Goal: Task Accomplishment & Management: Manage account settings

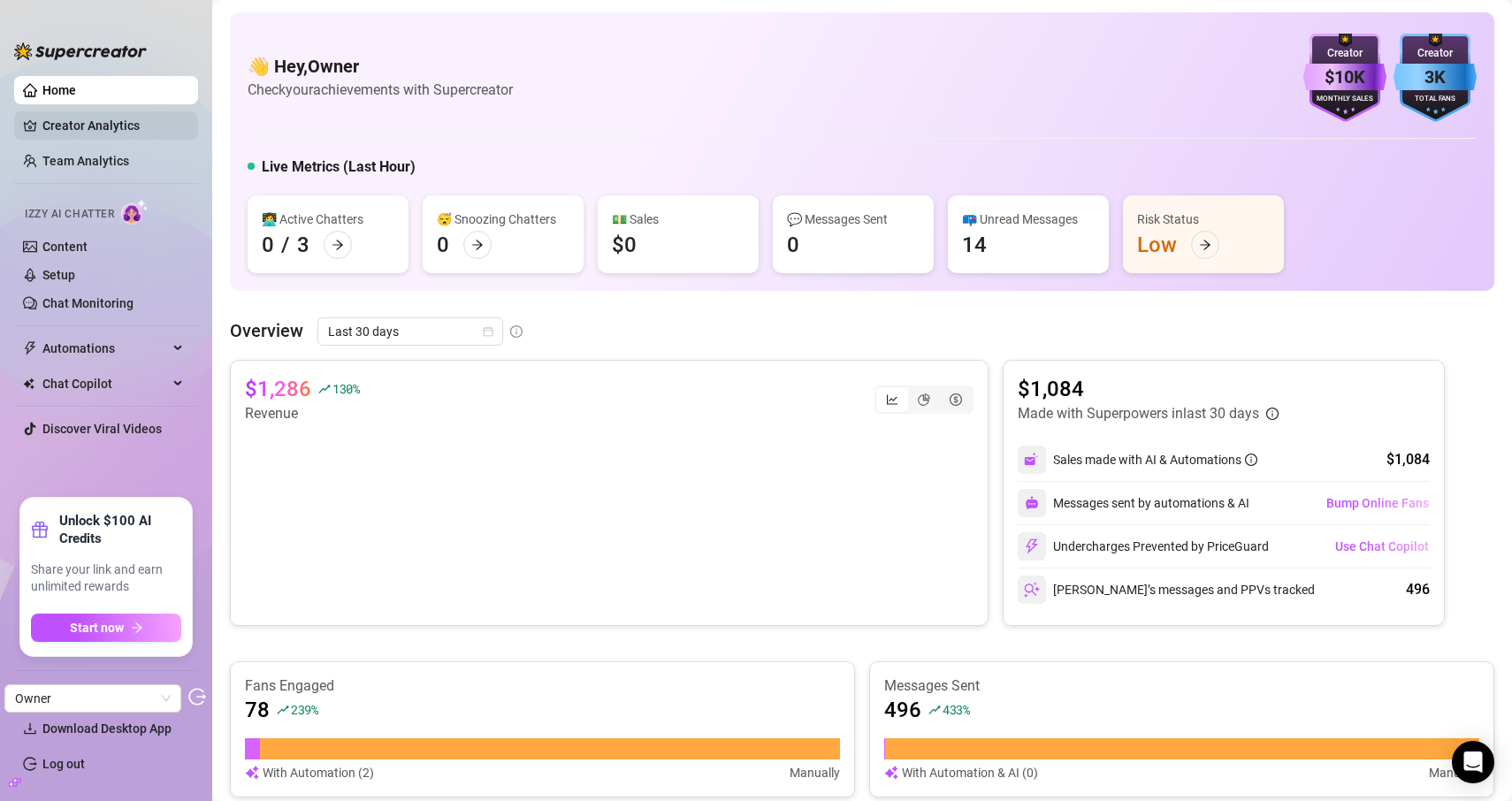
click at [105, 122] on link "Creator Analytics" at bounding box center [113, 126] width 141 height 29
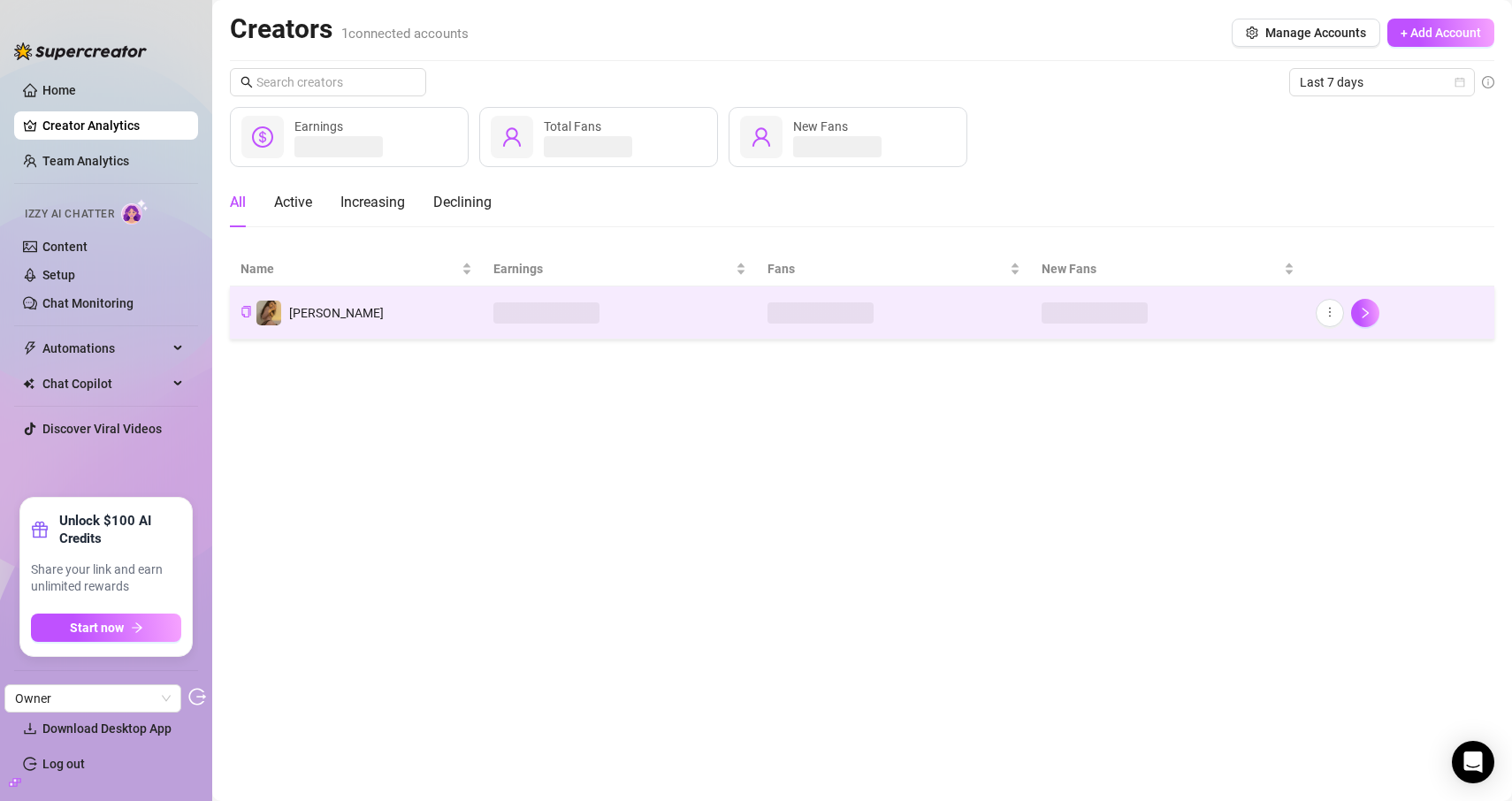
click at [334, 325] on td "[PERSON_NAME]" at bounding box center [356, 312] width 253 height 53
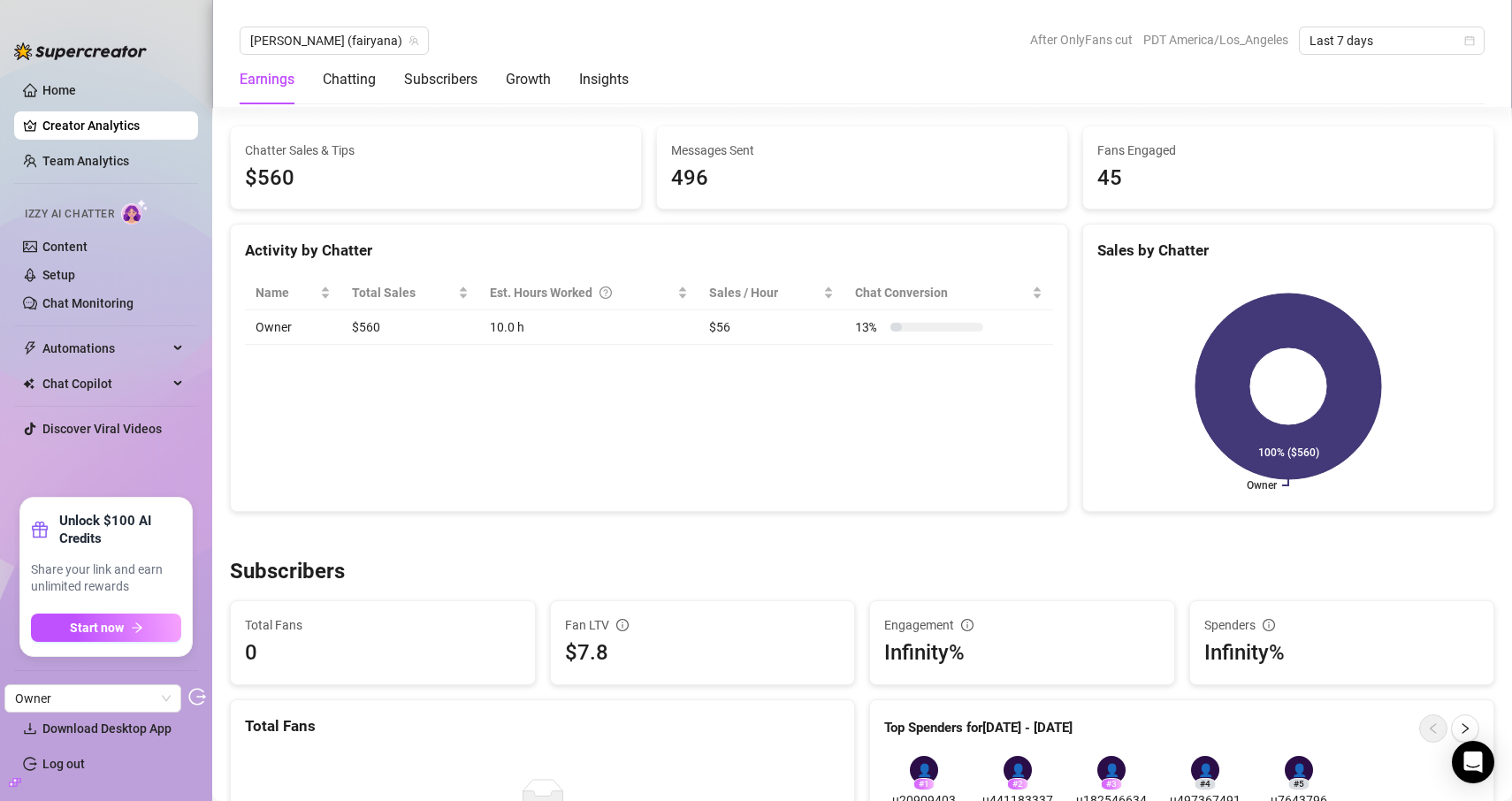
scroll to position [644, 0]
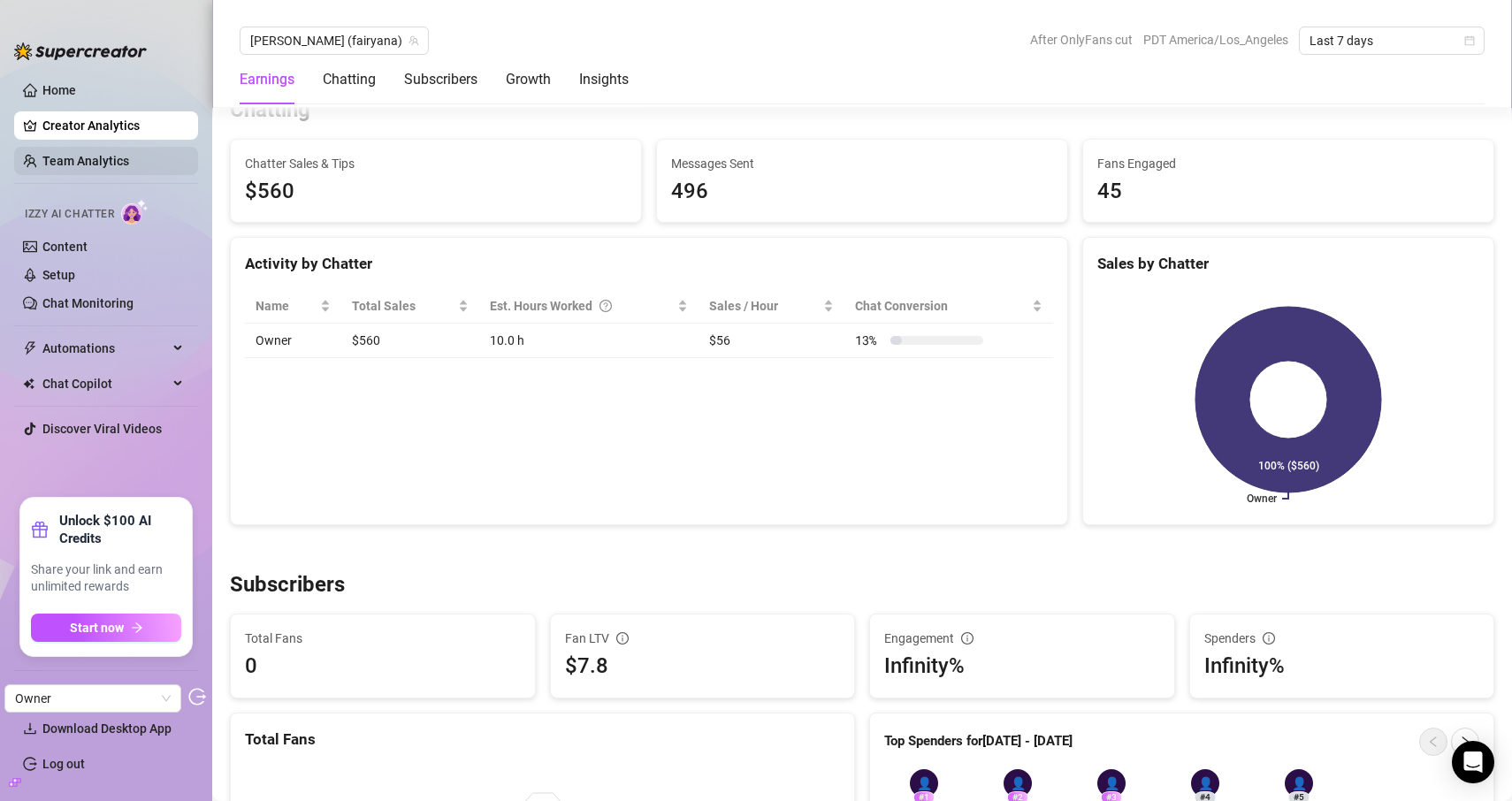
click at [129, 155] on link "Team Analytics" at bounding box center [85, 161] width 87 height 14
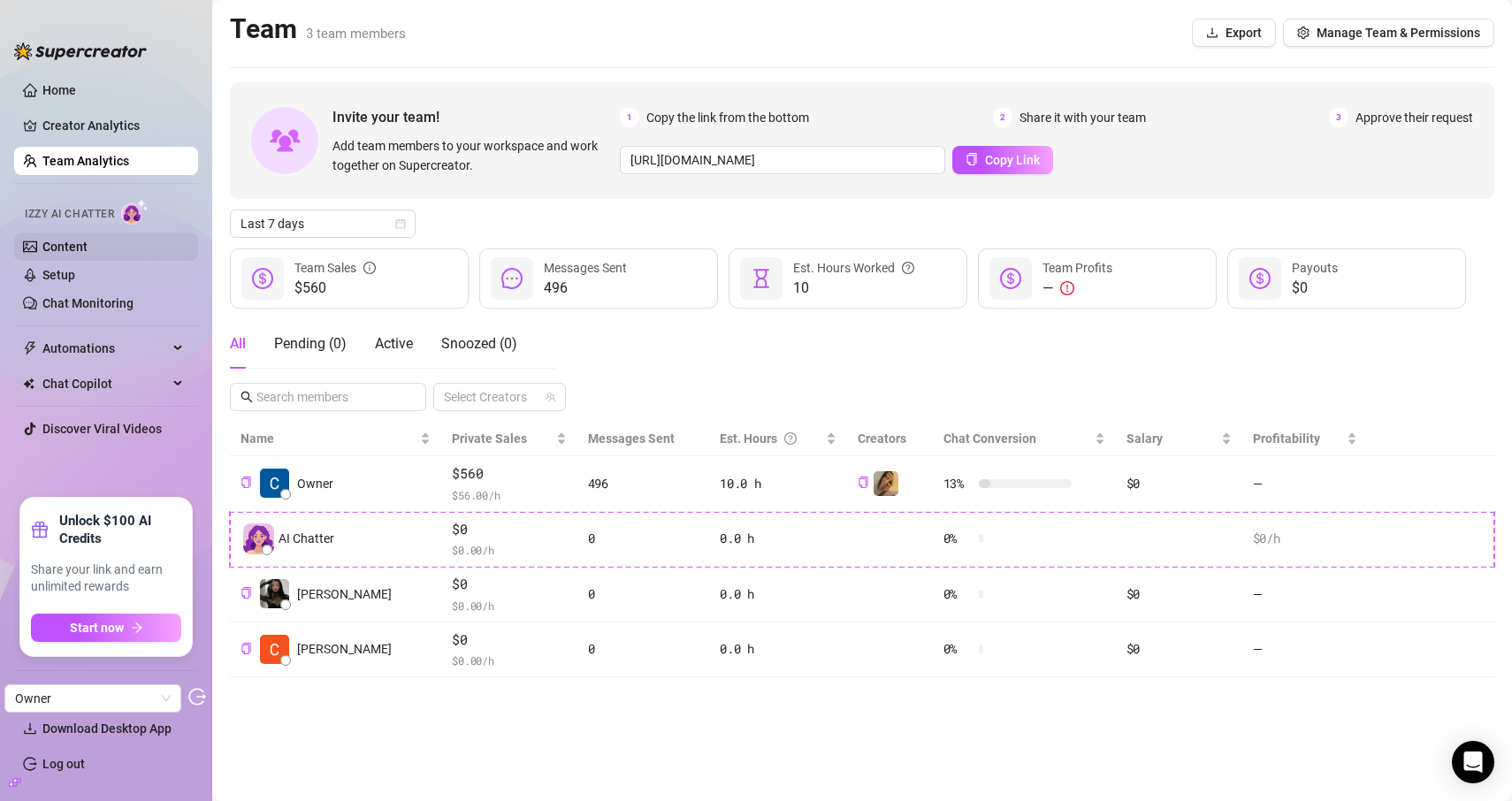
click at [88, 240] on link "Content" at bounding box center [64, 247] width 45 height 14
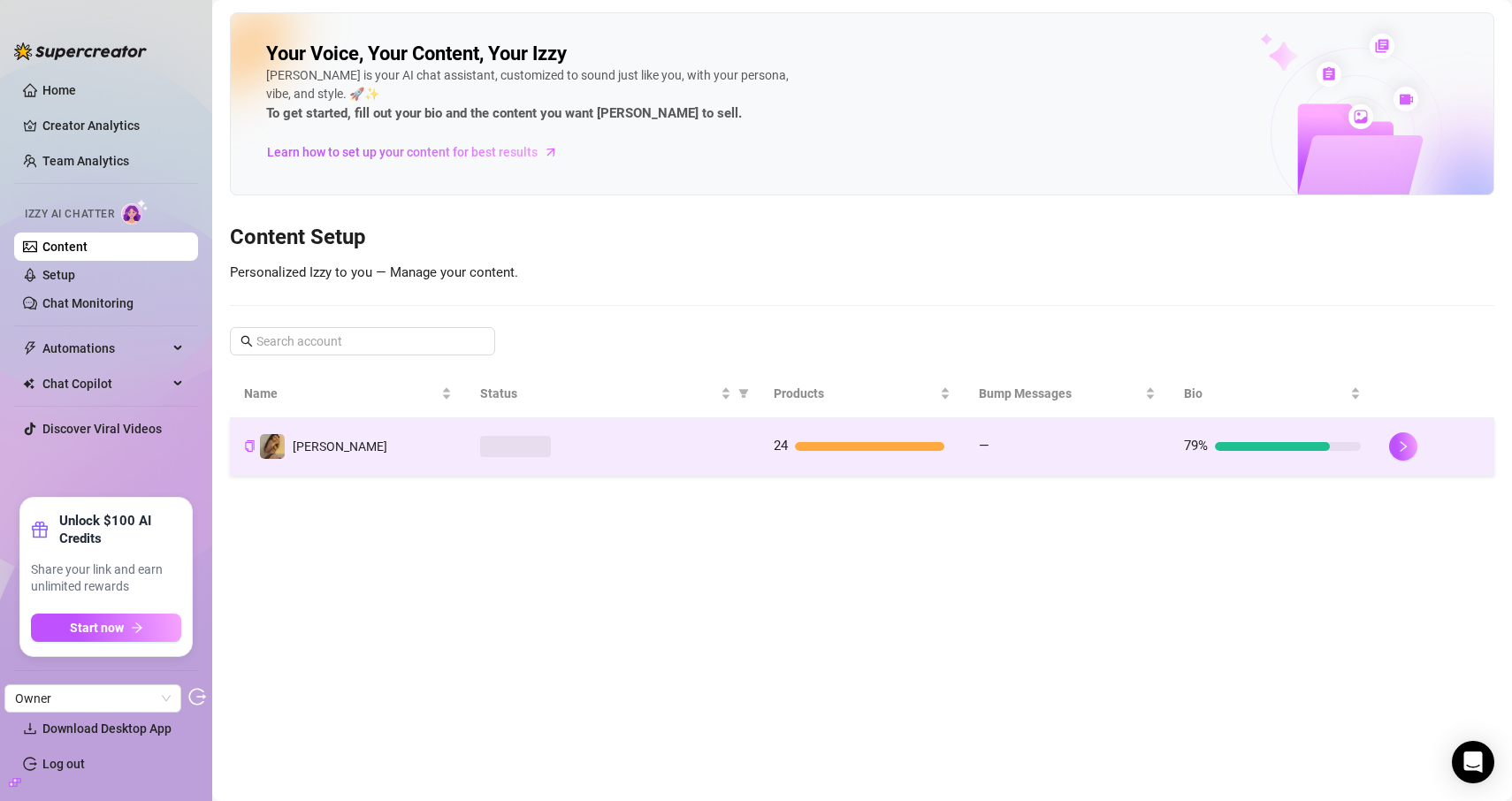
click at [663, 454] on div at bounding box center [612, 447] width 266 height 21
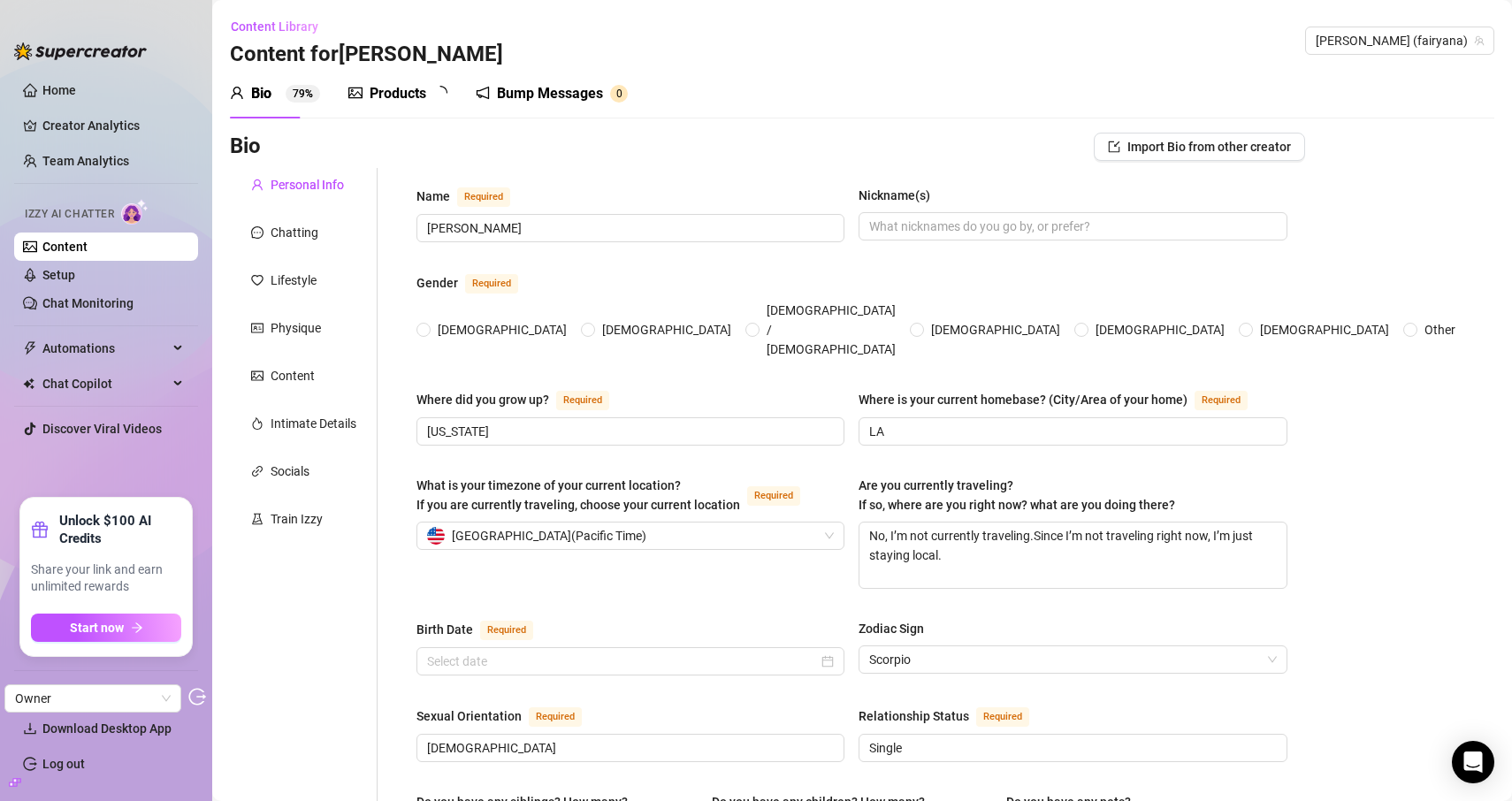
radio input "true"
type input "[DATE]"
click at [289, 507] on div "Train Izzy" at bounding box center [303, 519] width 148 height 34
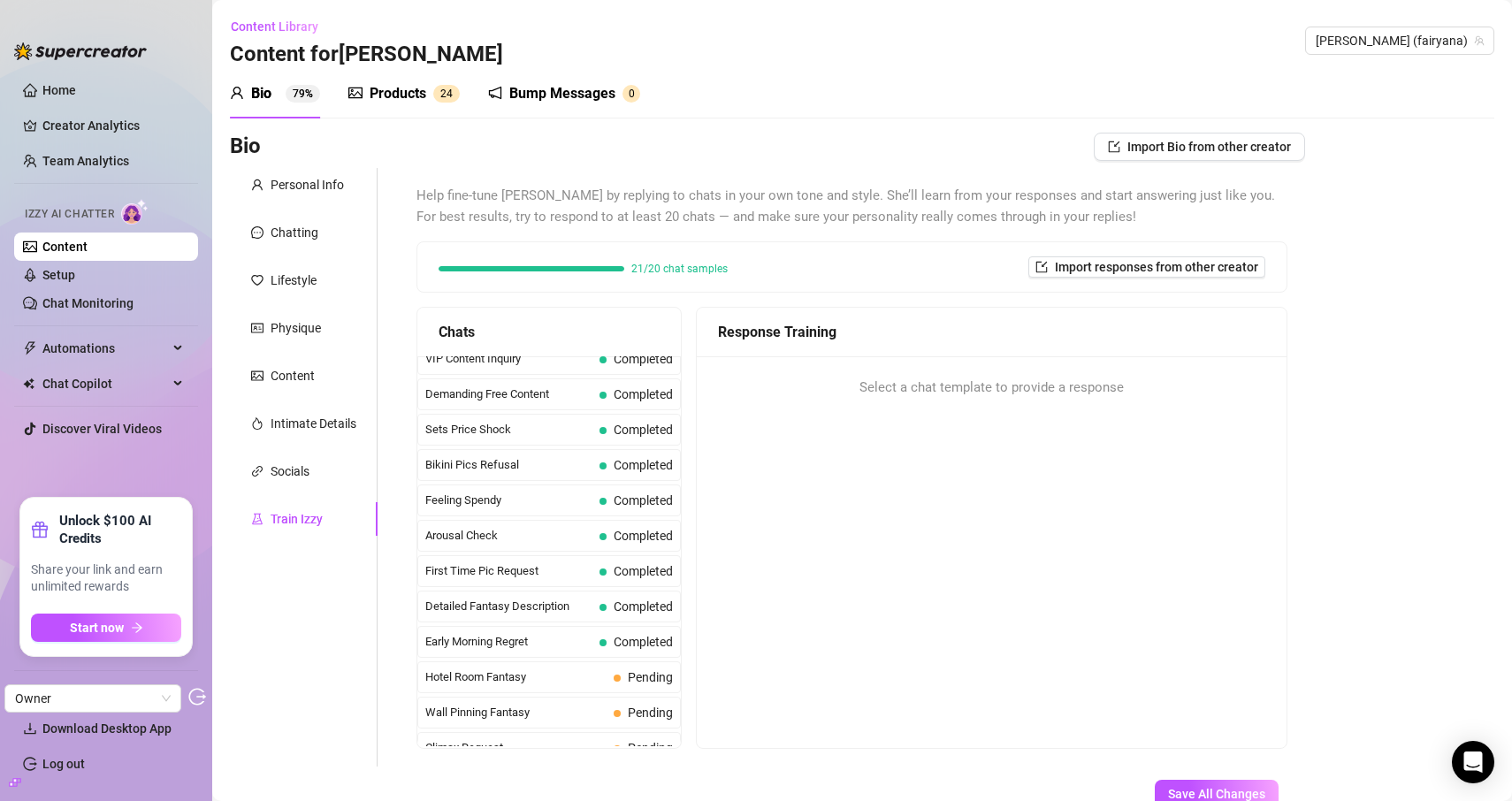
scroll to position [132, 0]
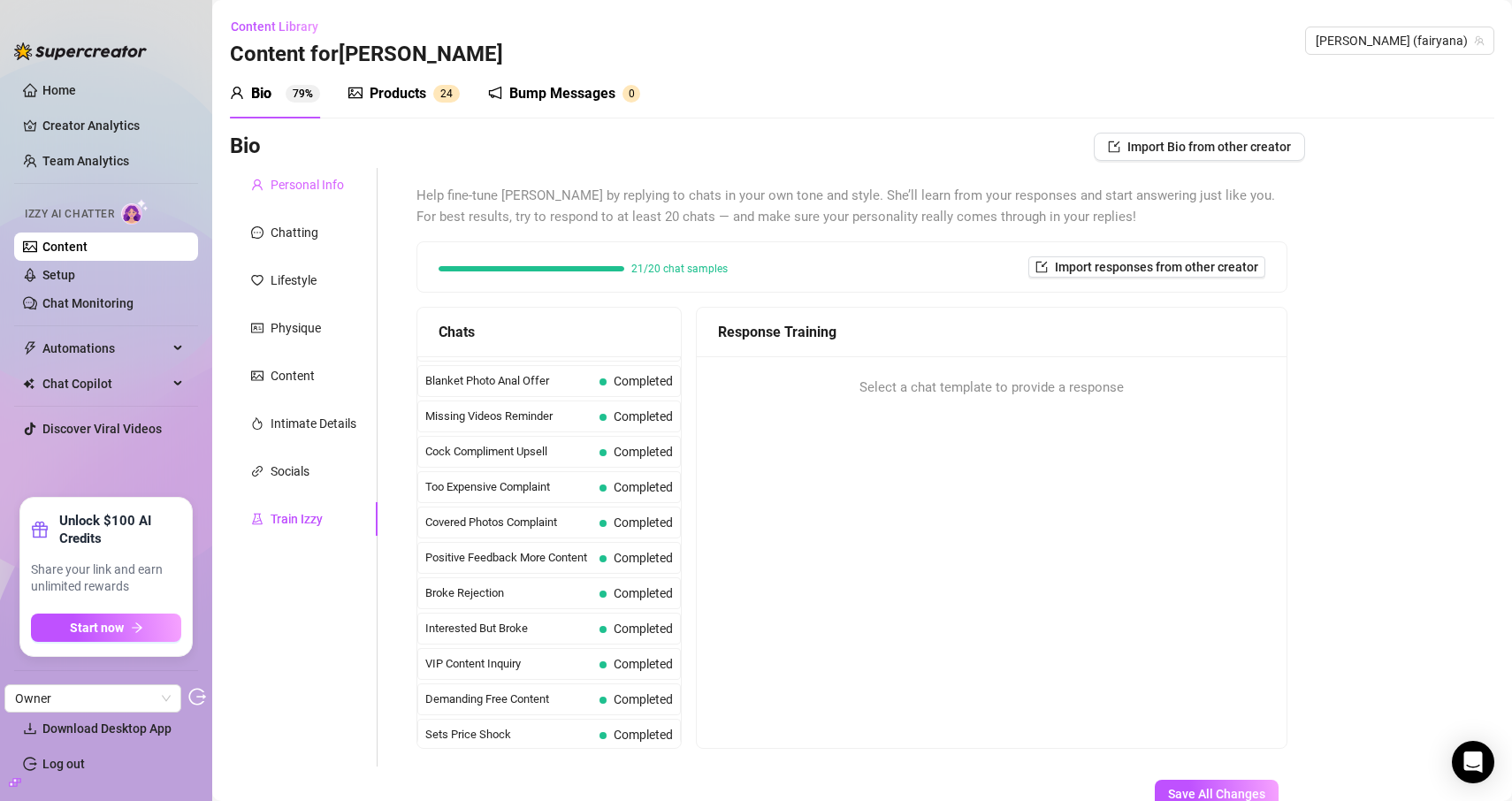
click at [315, 171] on div "Personal Info" at bounding box center [303, 185] width 148 height 34
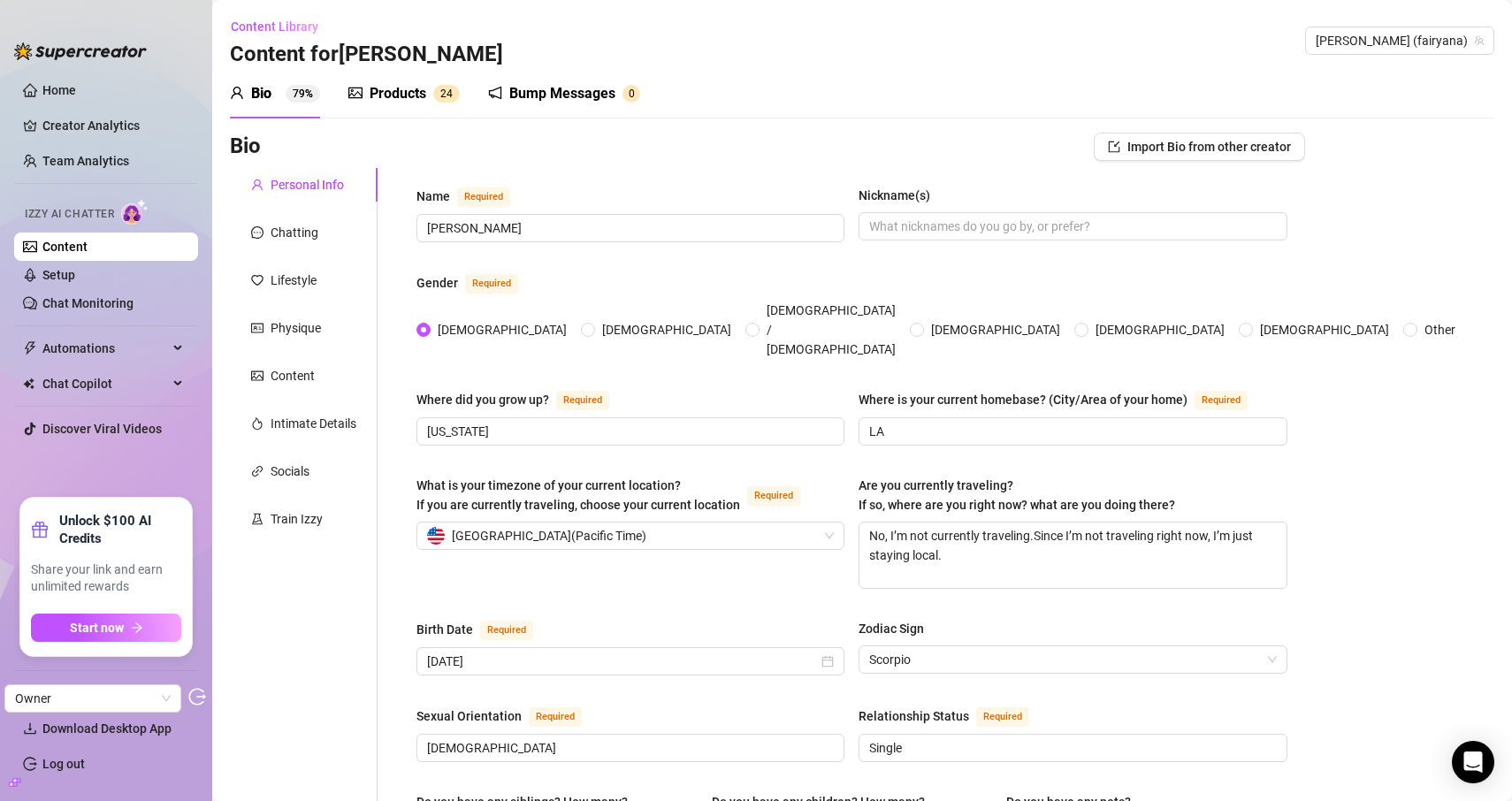
click at [579, 101] on div "Bump Messages" at bounding box center [562, 94] width 106 height 21
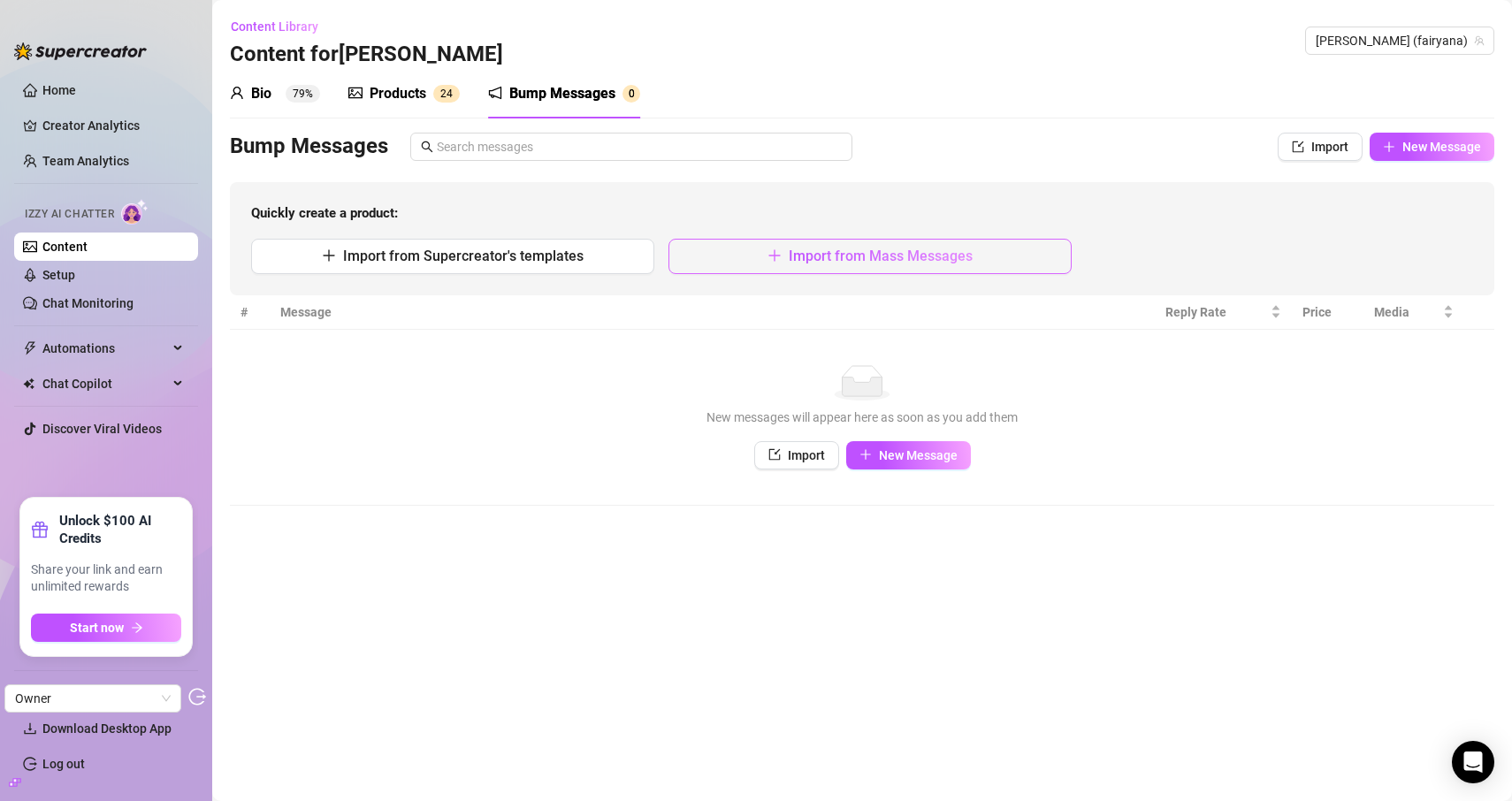
click at [842, 263] on span "Import from Mass Messages" at bounding box center [881, 256] width 184 height 17
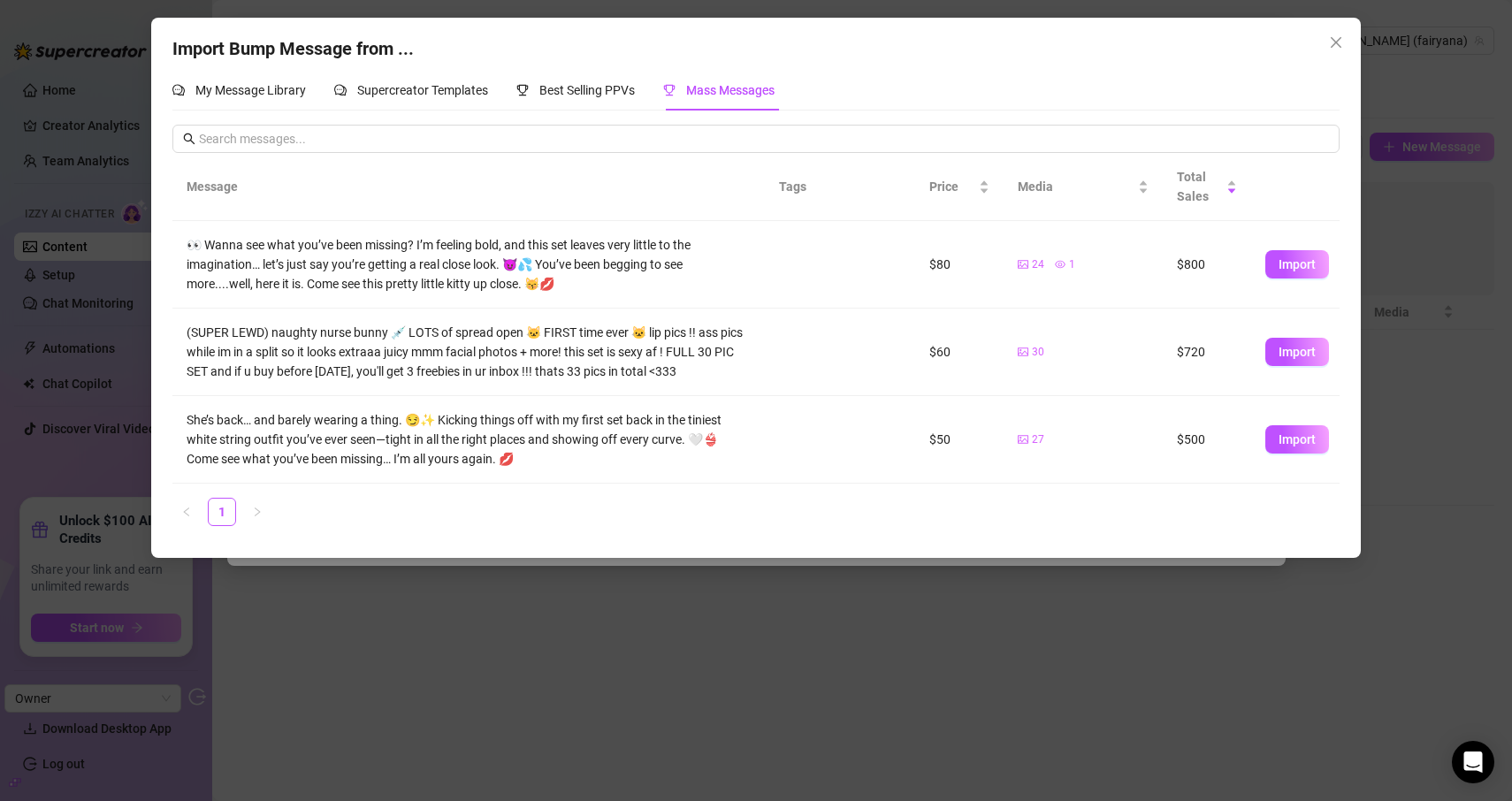
click at [1341, 58] on div "Import Bump Message from ... My Message Library Supercreator Templates Best Sel…" at bounding box center [756, 288] width 1210 height 540
click at [1341, 12] on div "Import Bump Message from ... My Message Library Supercreator Templates Best Sel…" at bounding box center [756, 400] width 1512 height 801
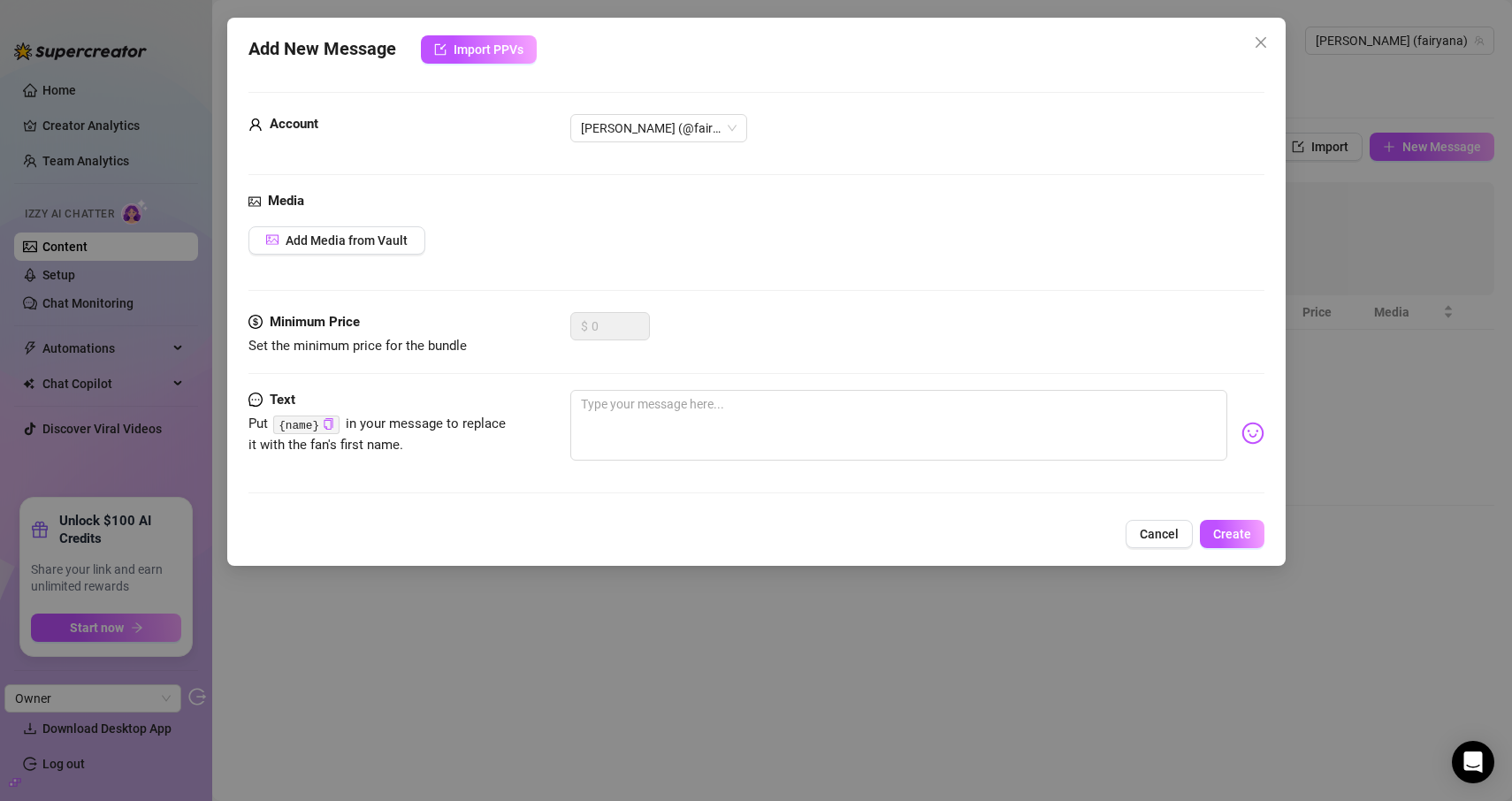
click at [1326, 45] on div "Add New Message Import PPVs Account [PERSON_NAME] (@fairyana) Media Add Media f…" at bounding box center [756, 400] width 1512 height 801
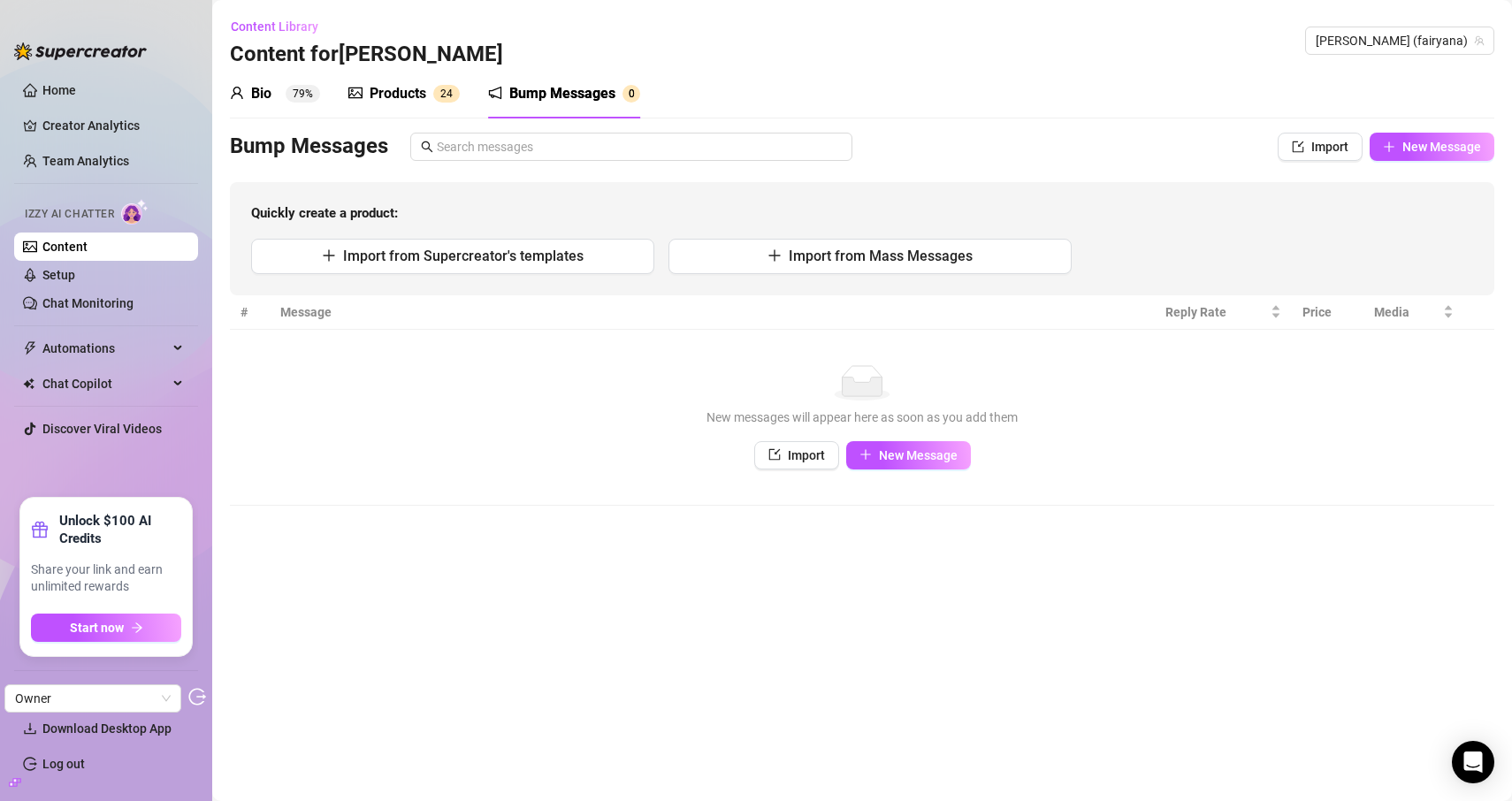
click at [403, 97] on div "Products" at bounding box center [397, 94] width 56 height 21
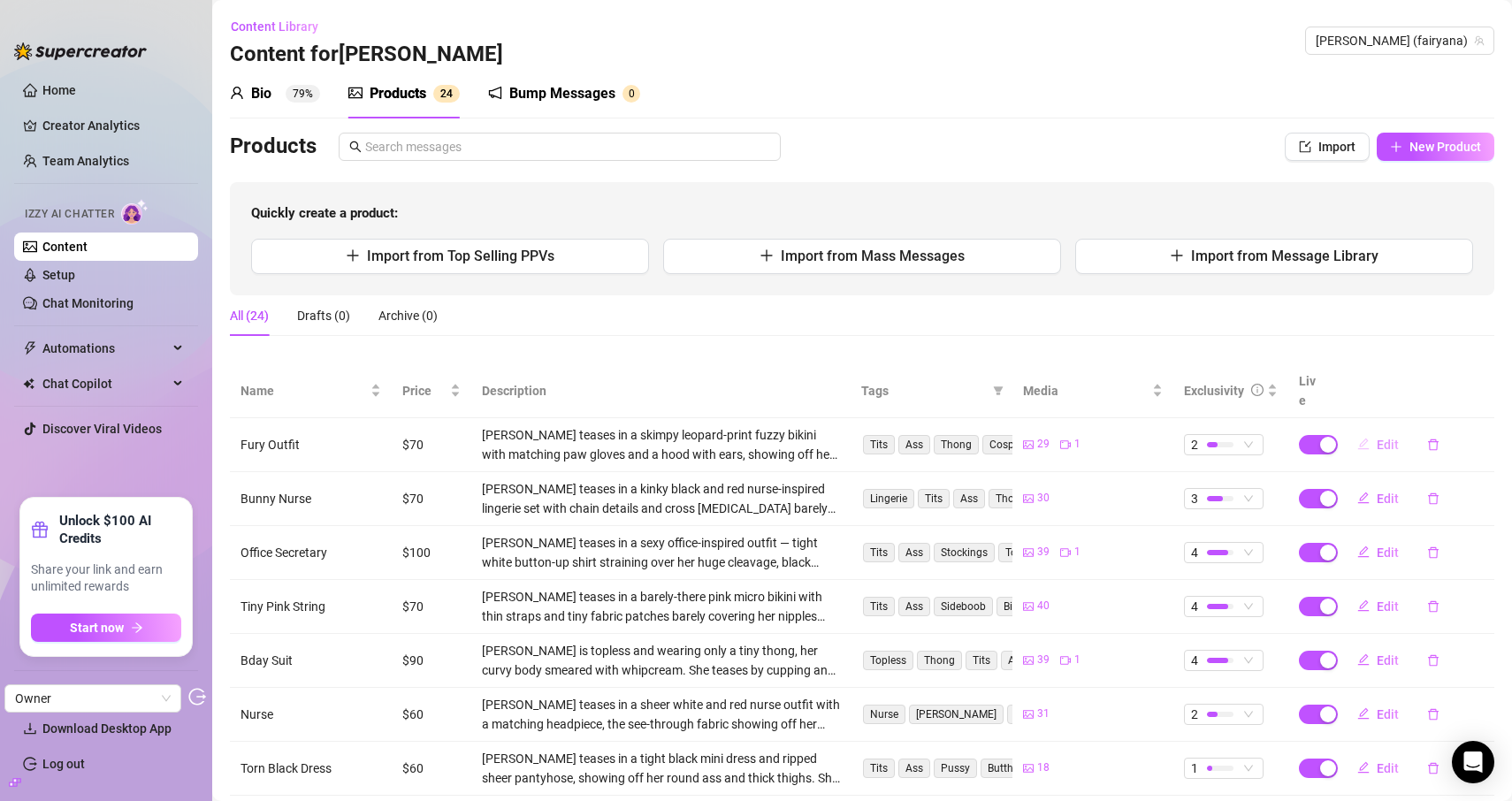
click at [1369, 438] on icon "edit" at bounding box center [1364, 444] width 13 height 13
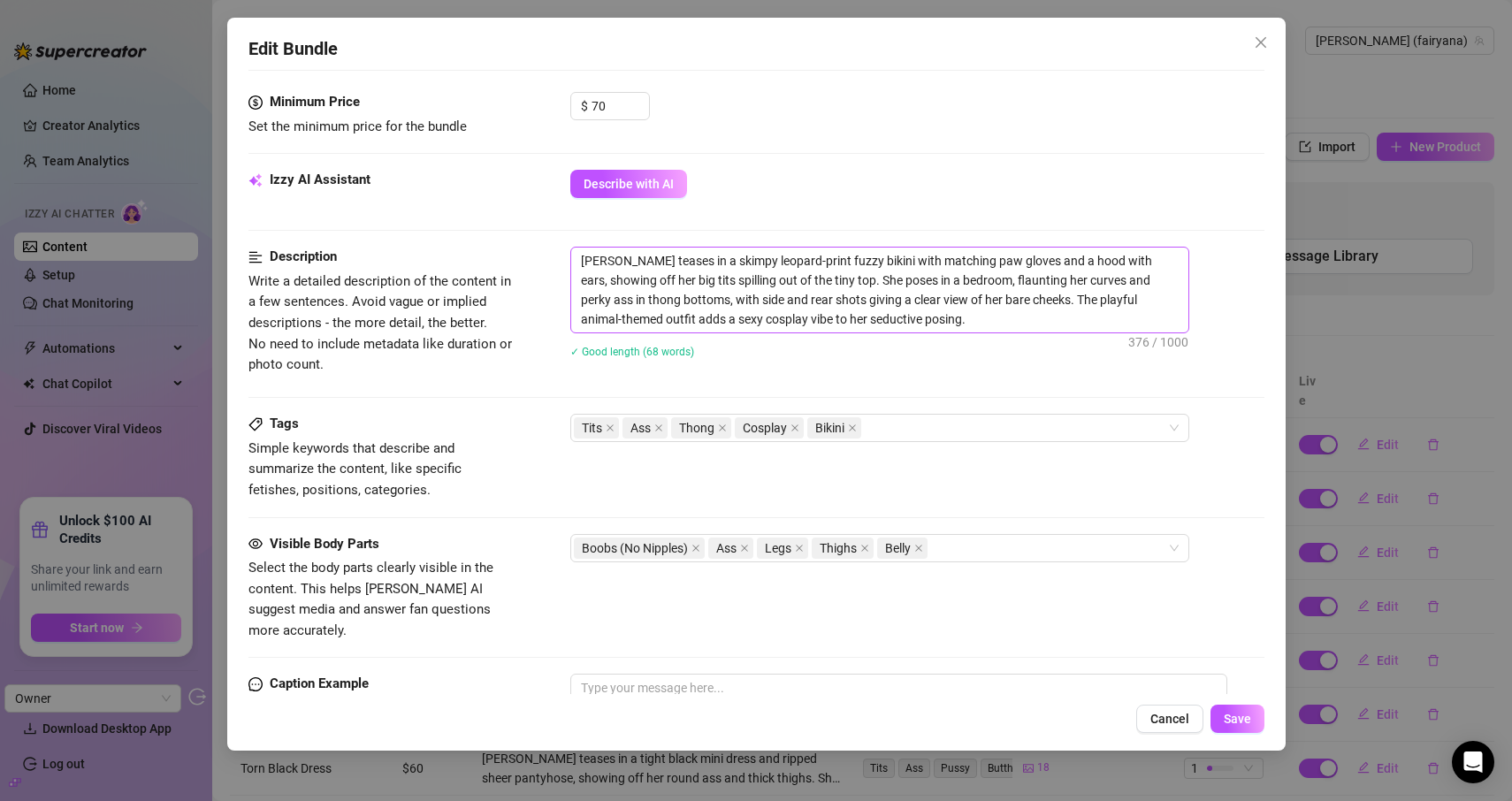
scroll to position [768, 0]
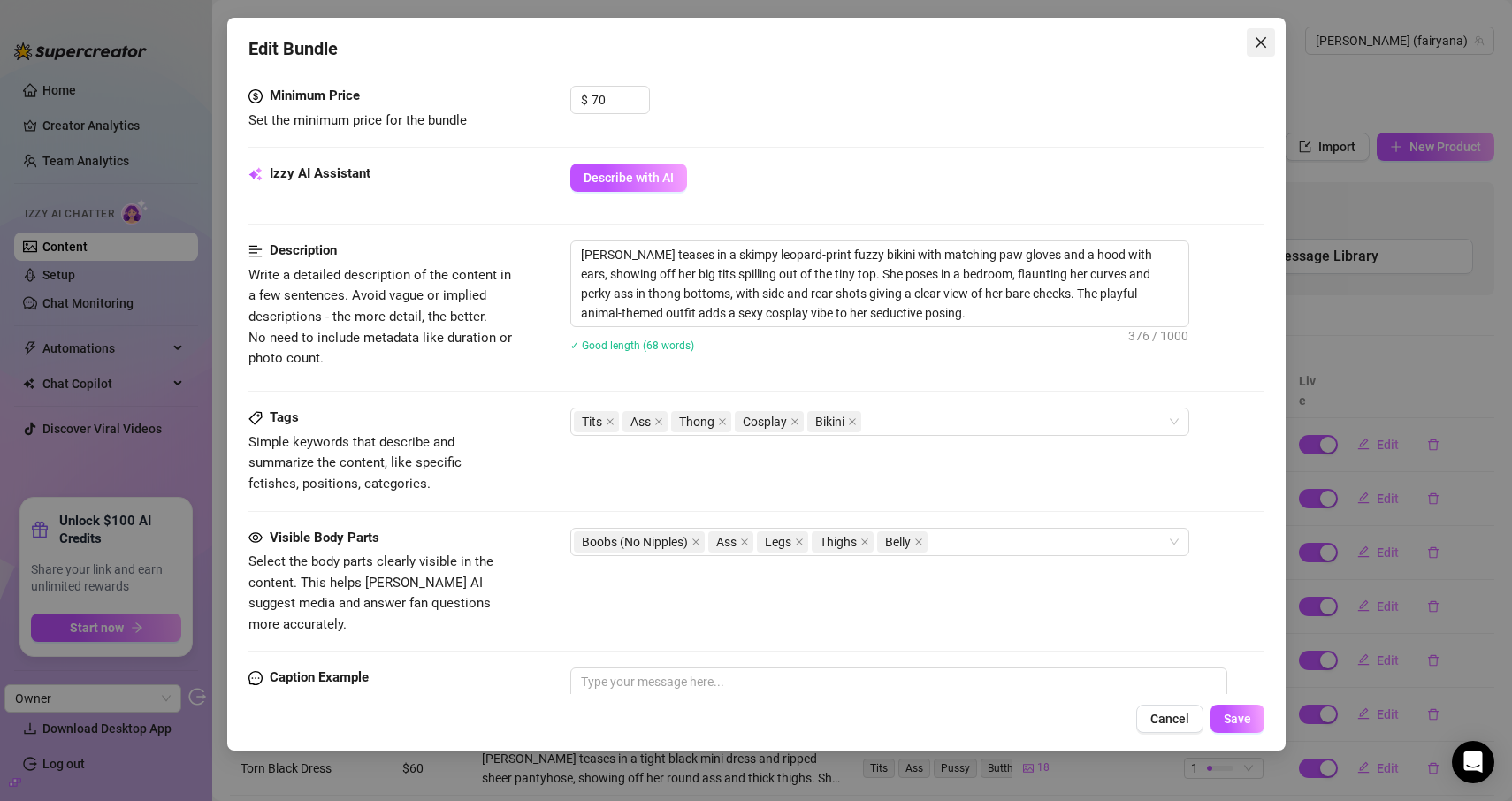
click at [1270, 49] on button "Close" at bounding box center [1262, 43] width 29 height 29
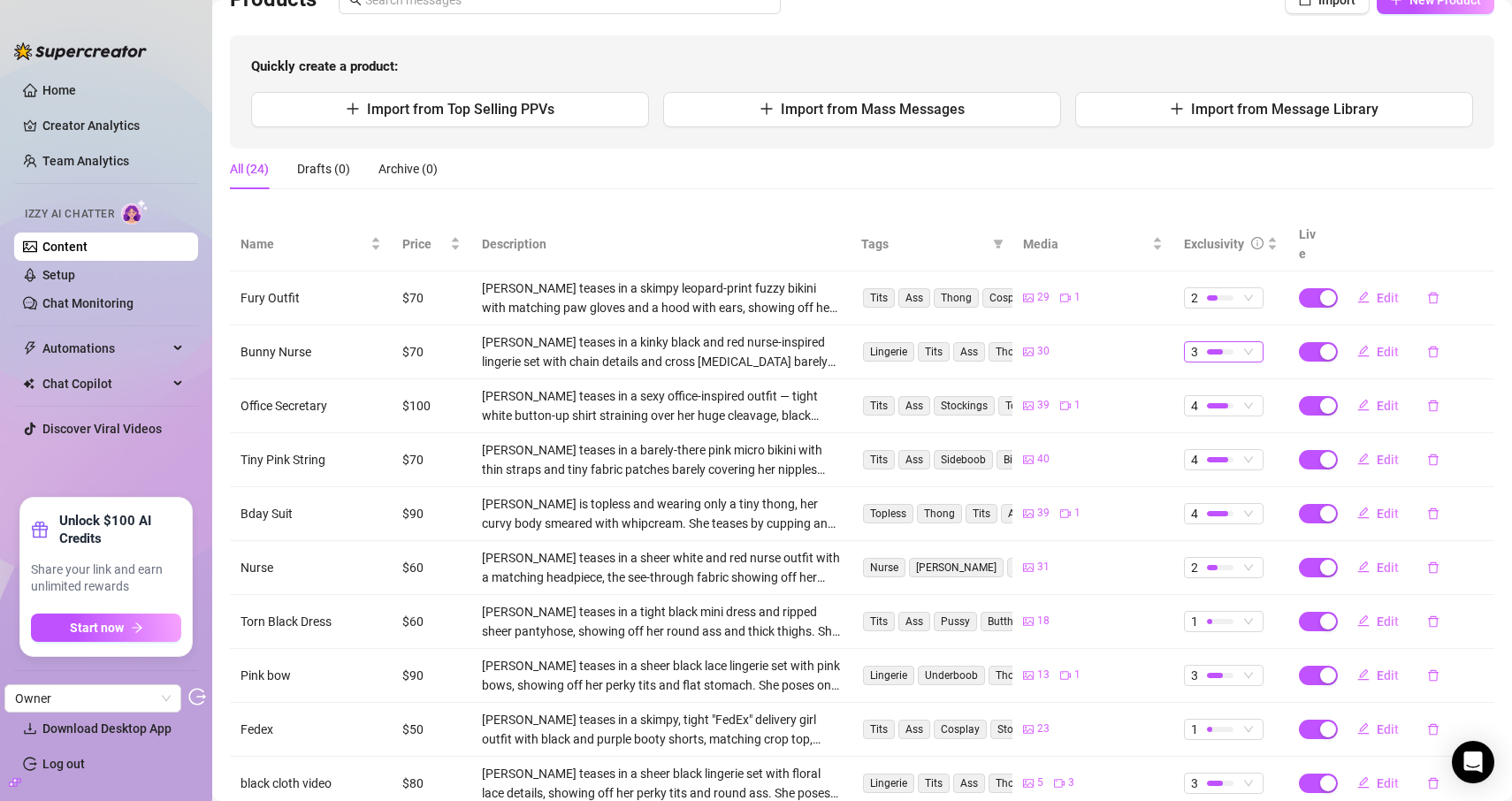
scroll to position [202, 0]
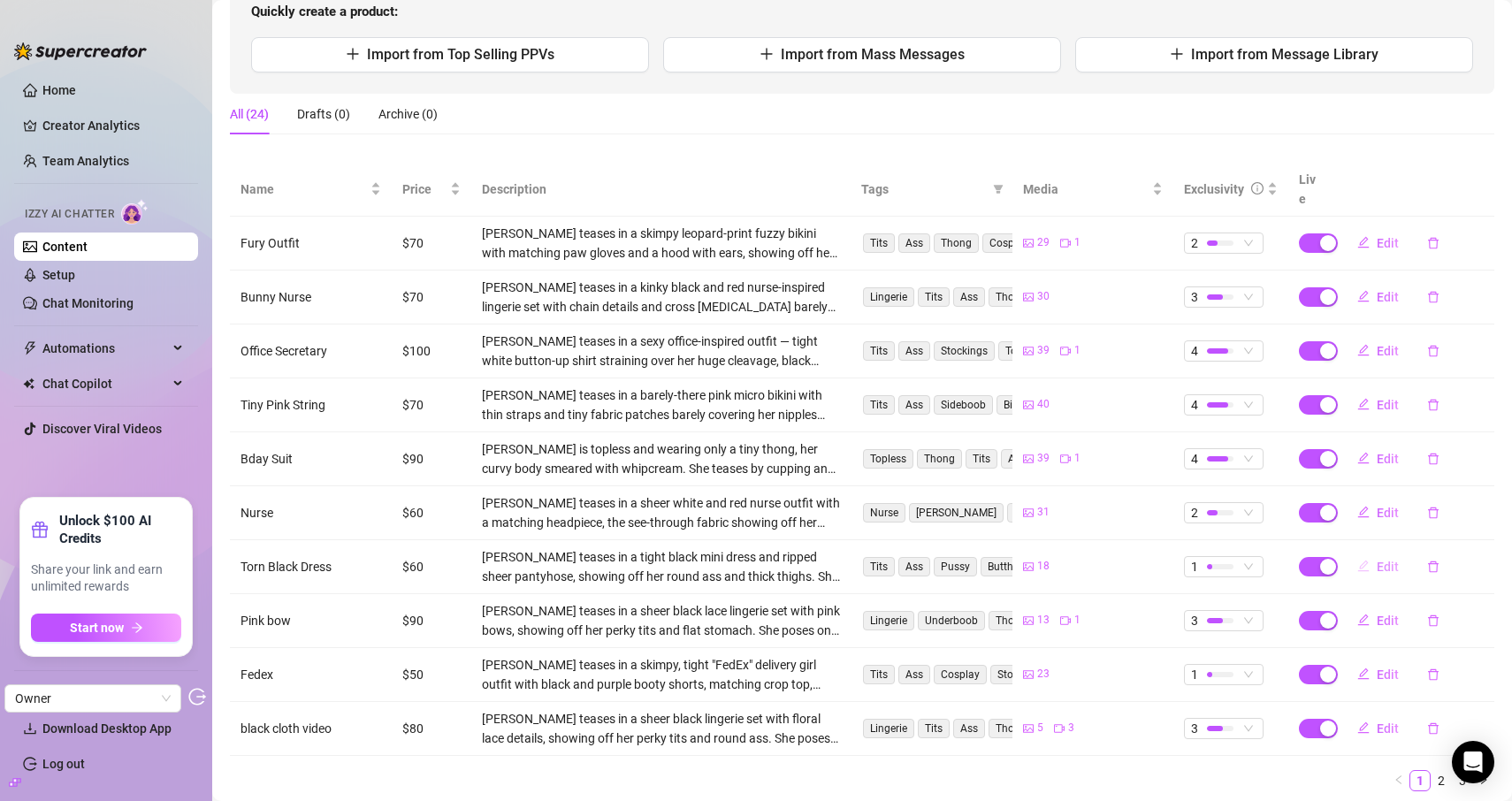
click at [1375, 552] on button "Edit" at bounding box center [1379, 567] width 70 height 29
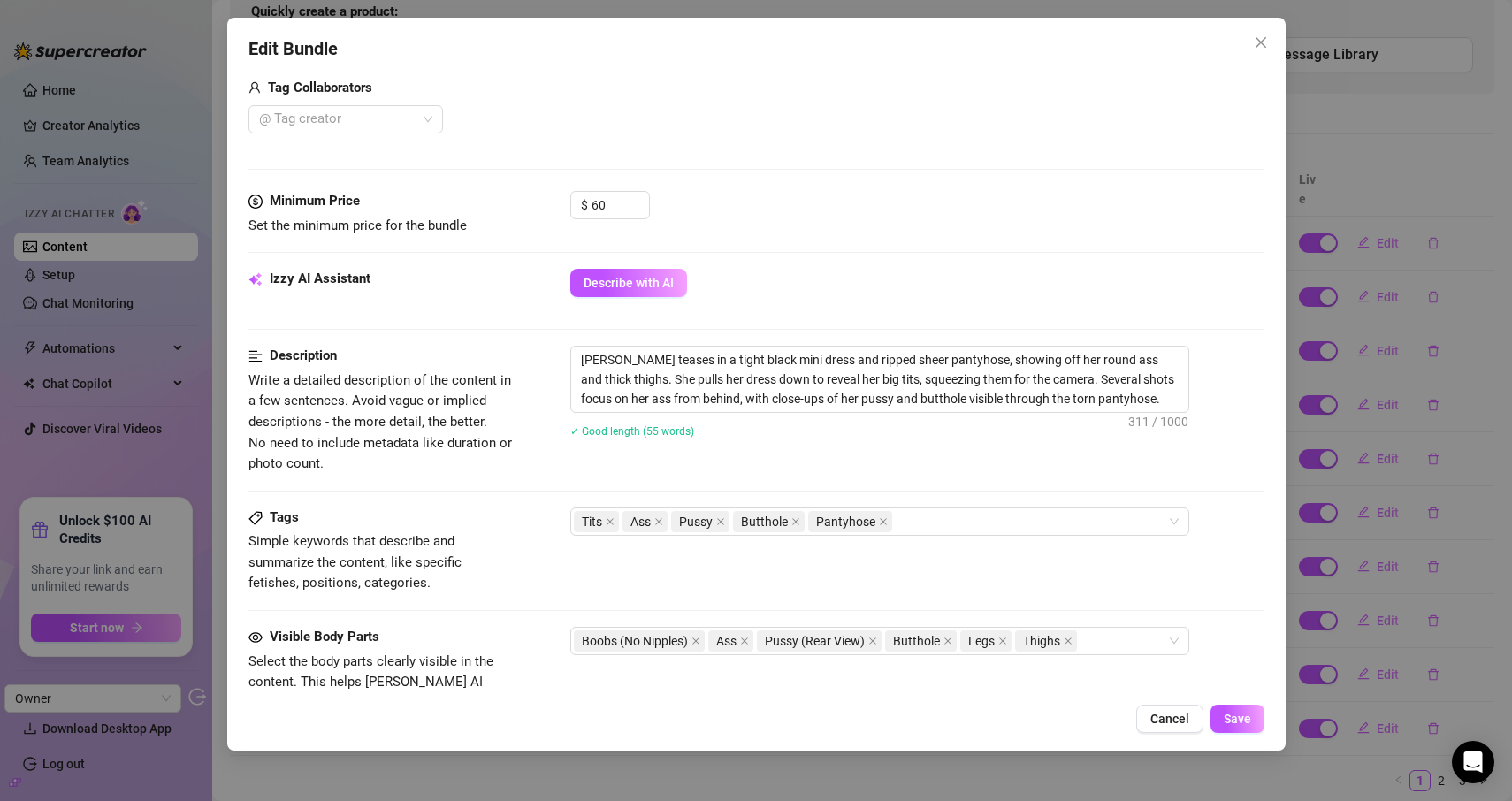
scroll to position [601, 0]
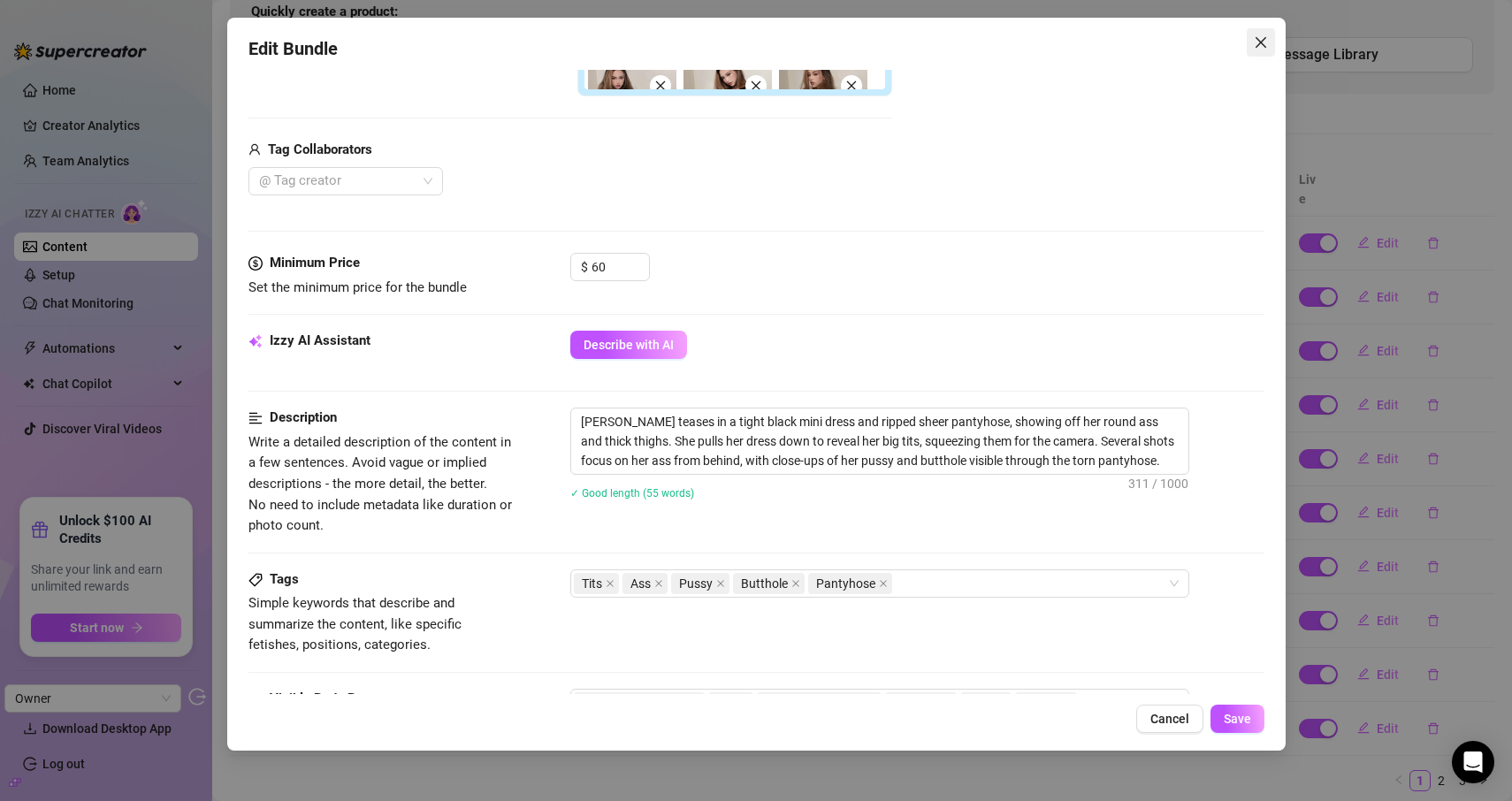
click at [1255, 44] on icon "close" at bounding box center [1262, 43] width 14 height 14
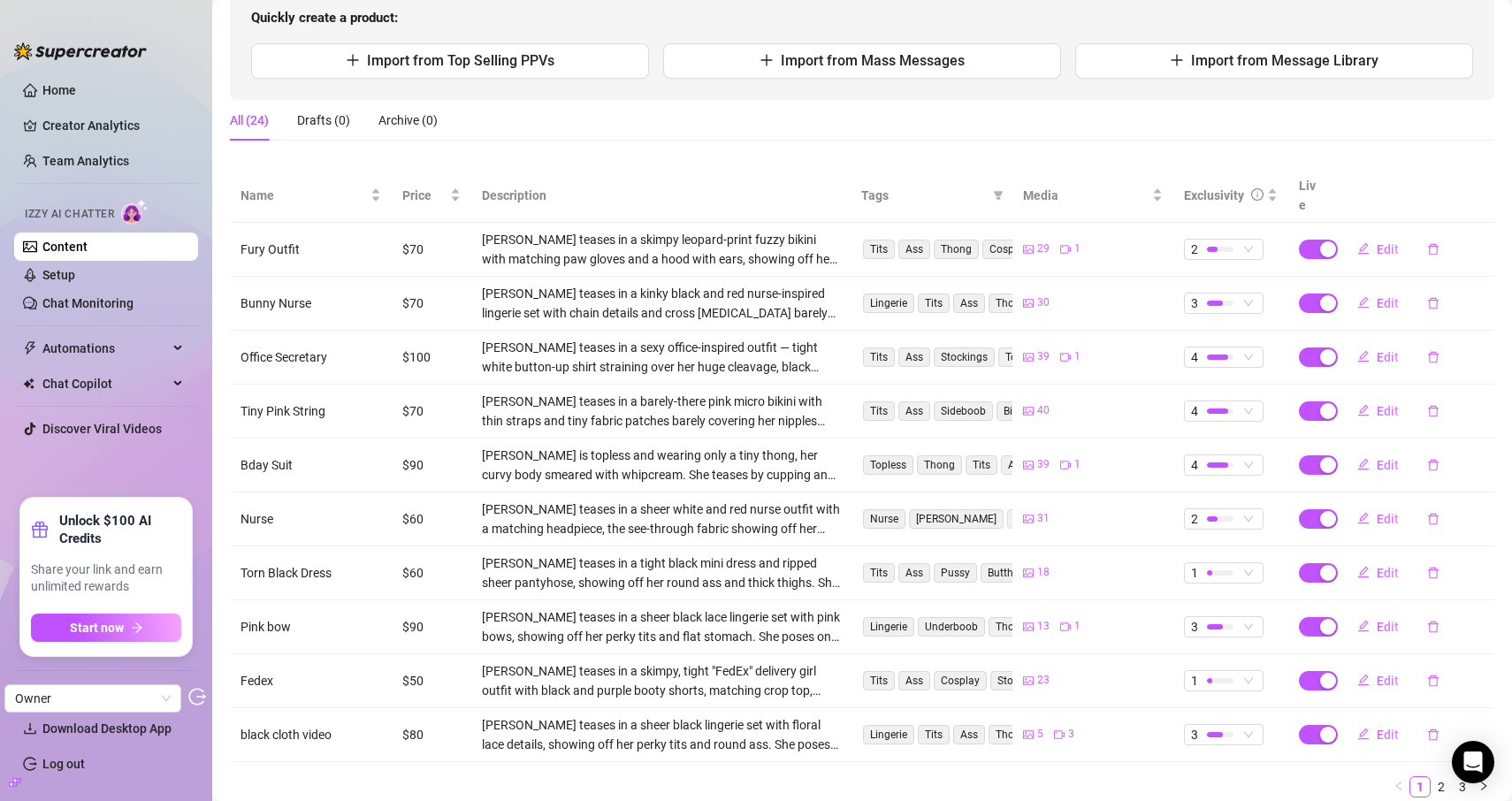
scroll to position [239, 0]
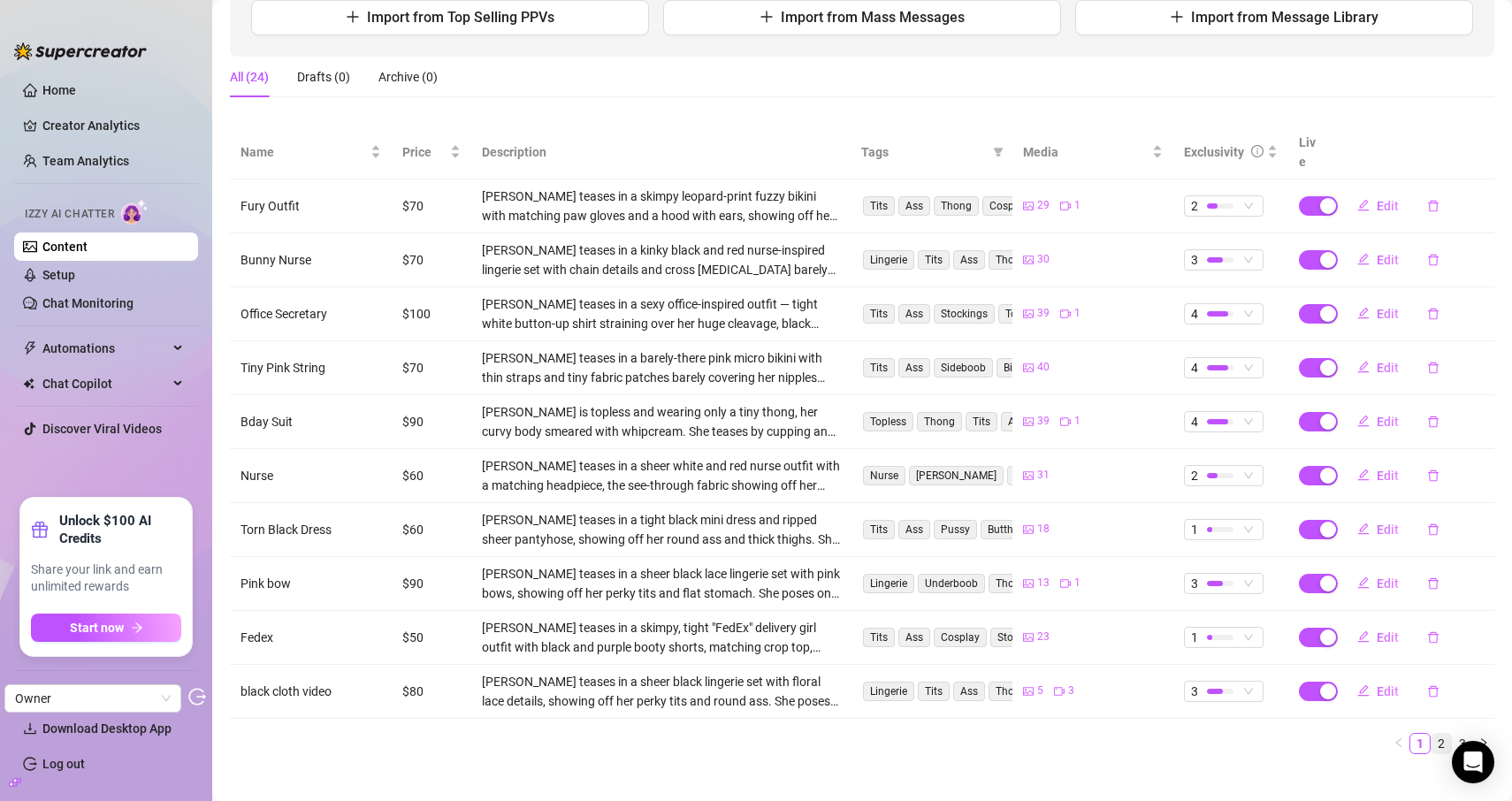
click at [1447, 734] on link "2" at bounding box center [1441, 744] width 20 height 20
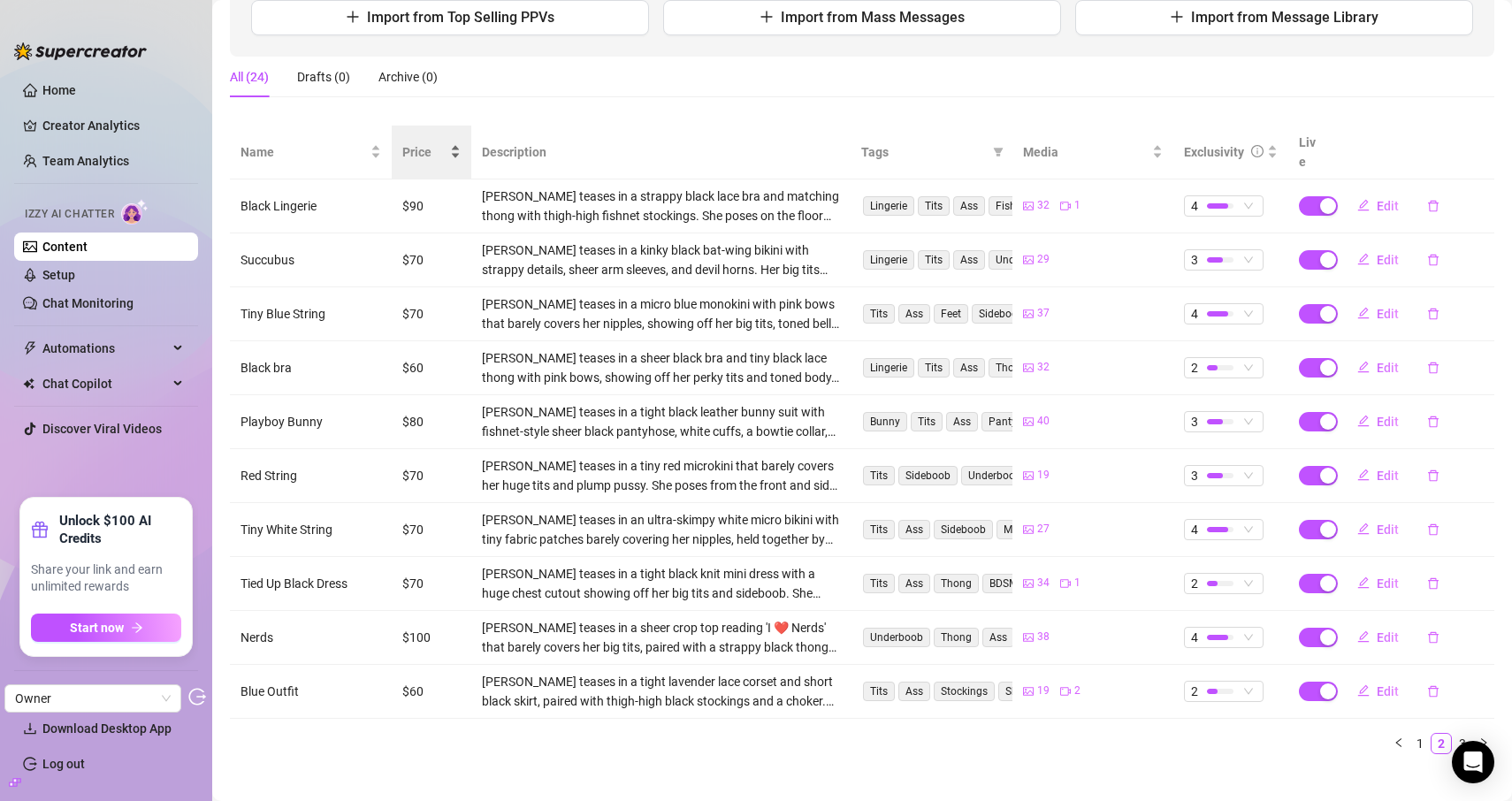
click at [402, 147] on div "Price" at bounding box center [431, 152] width 58 height 20
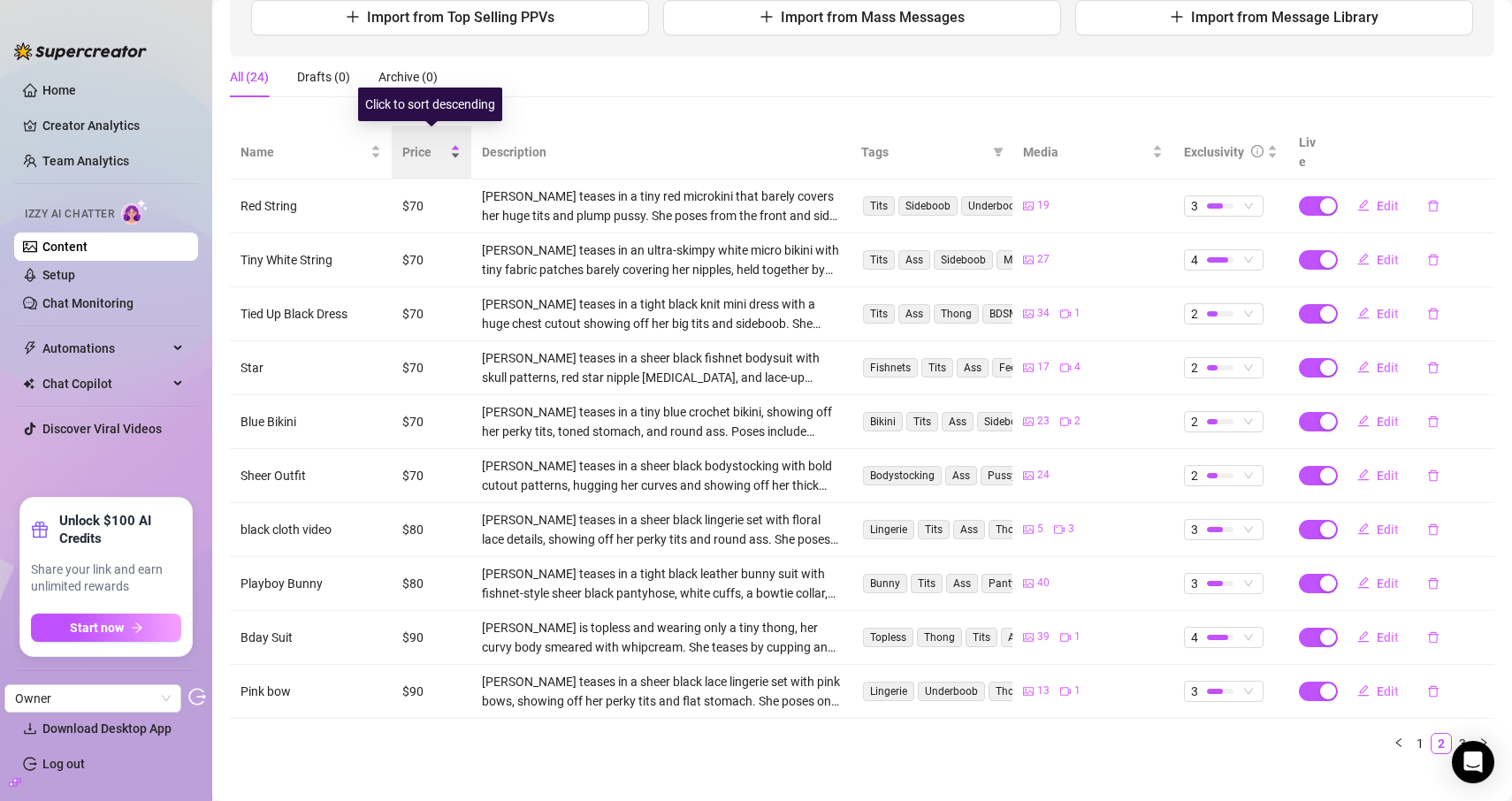
click at [406, 147] on span "Price" at bounding box center [424, 152] width 44 height 20
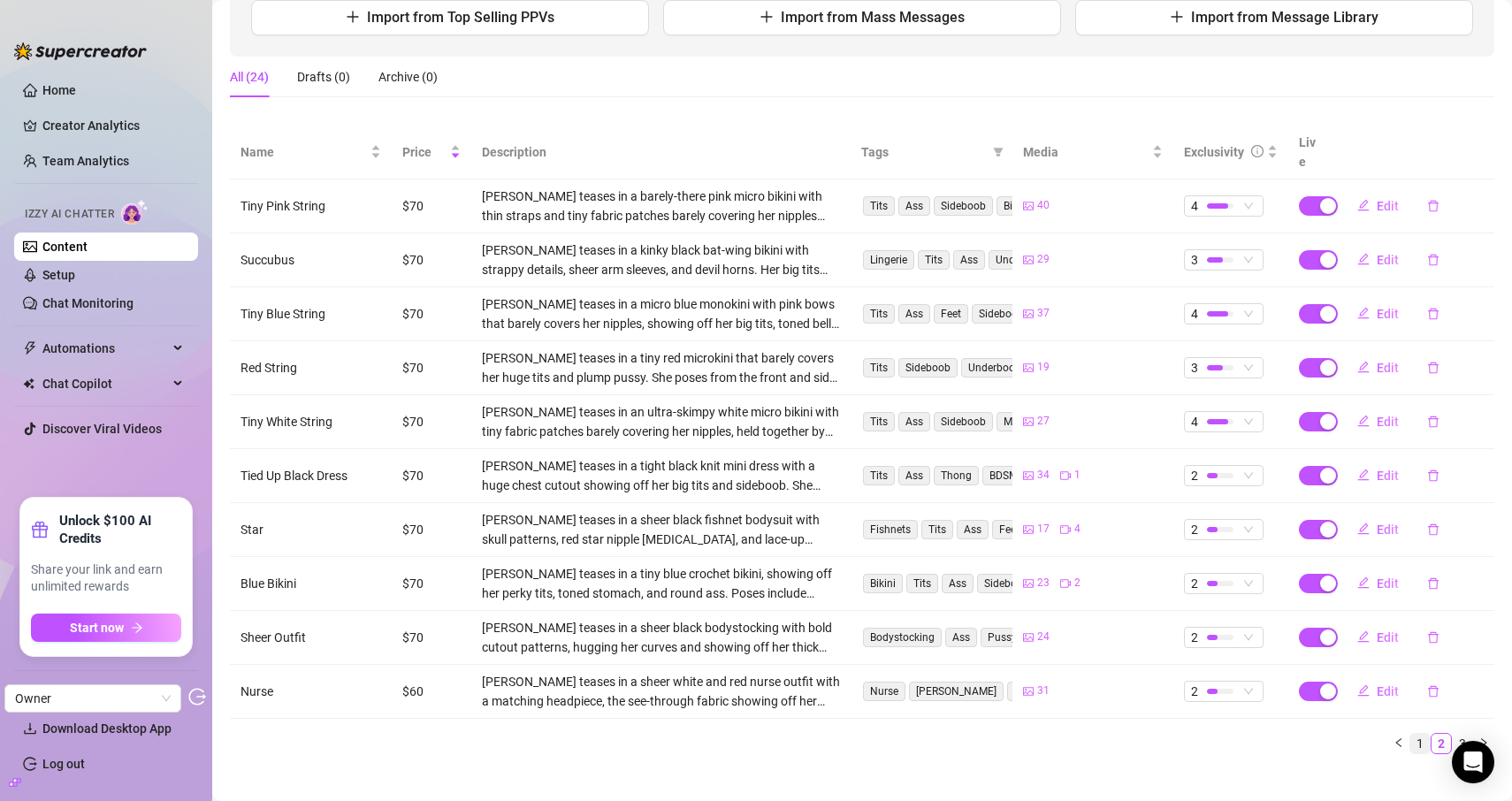
click at [1423, 734] on link "1" at bounding box center [1421, 744] width 20 height 20
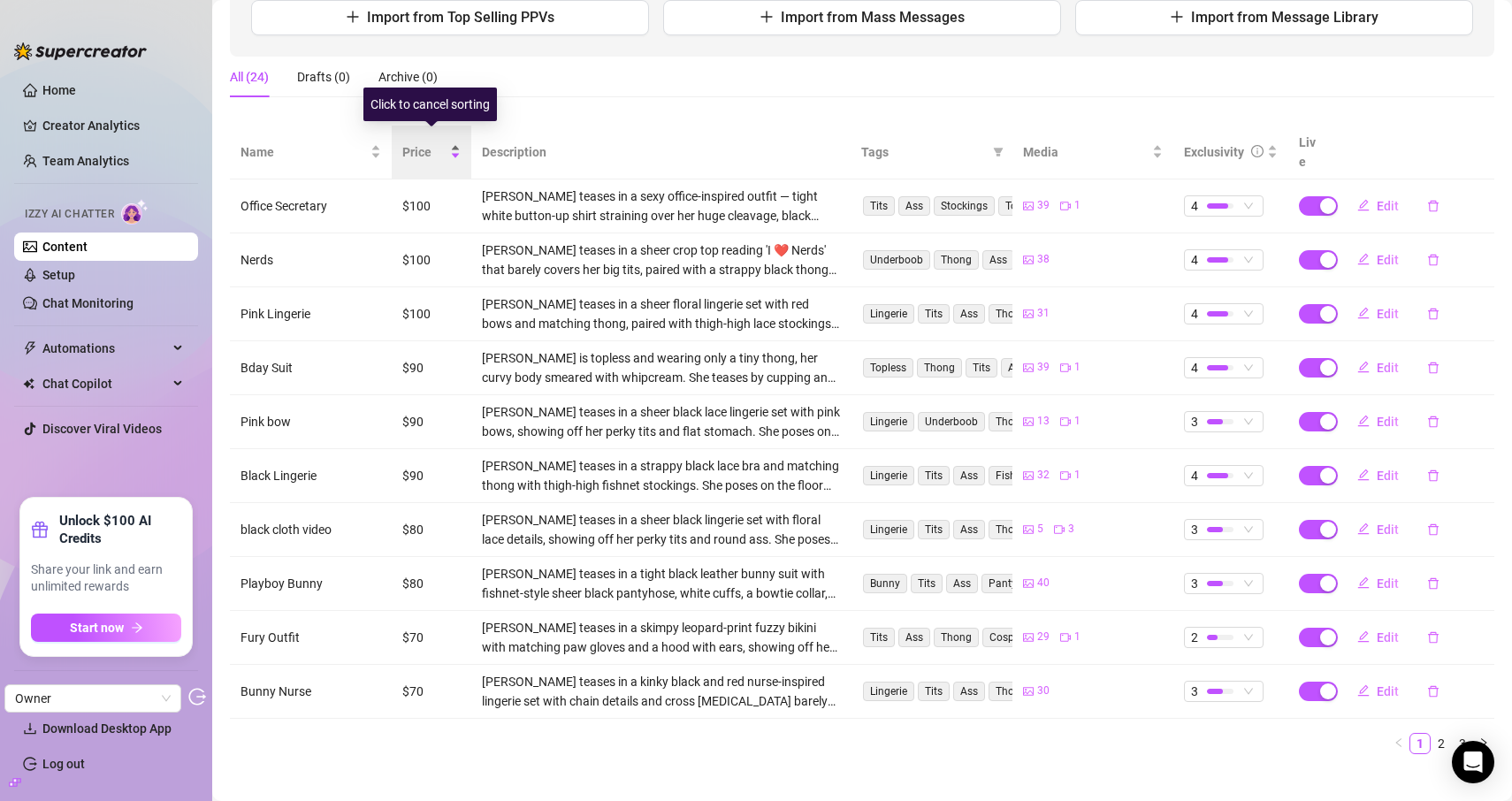
click at [425, 142] on span "Price" at bounding box center [424, 152] width 44 height 20
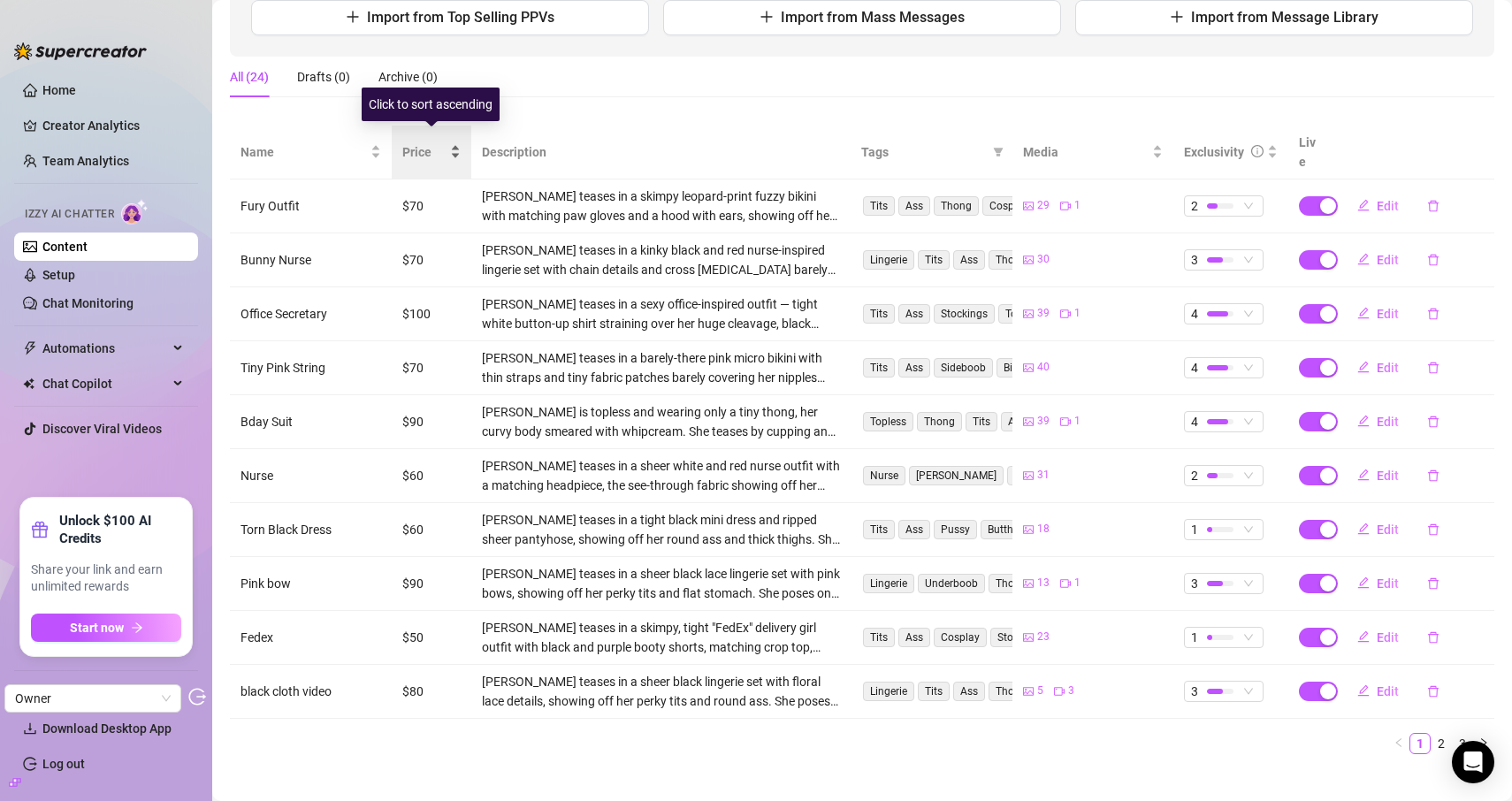
click at [425, 142] on span "Price" at bounding box center [424, 152] width 44 height 20
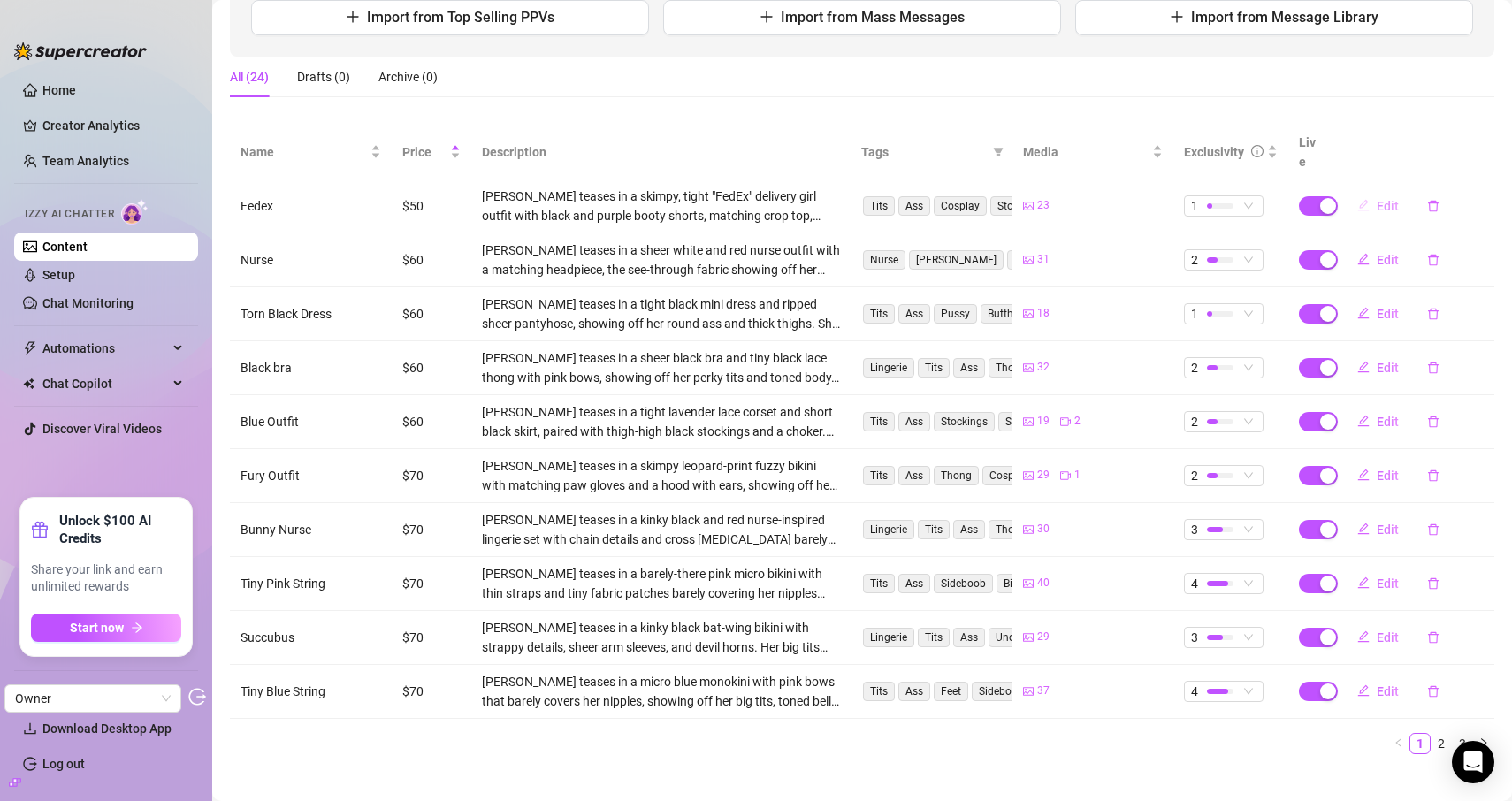
click at [1382, 199] on span "Edit" at bounding box center [1388, 207] width 22 height 14
type textarea "Type your message here..."
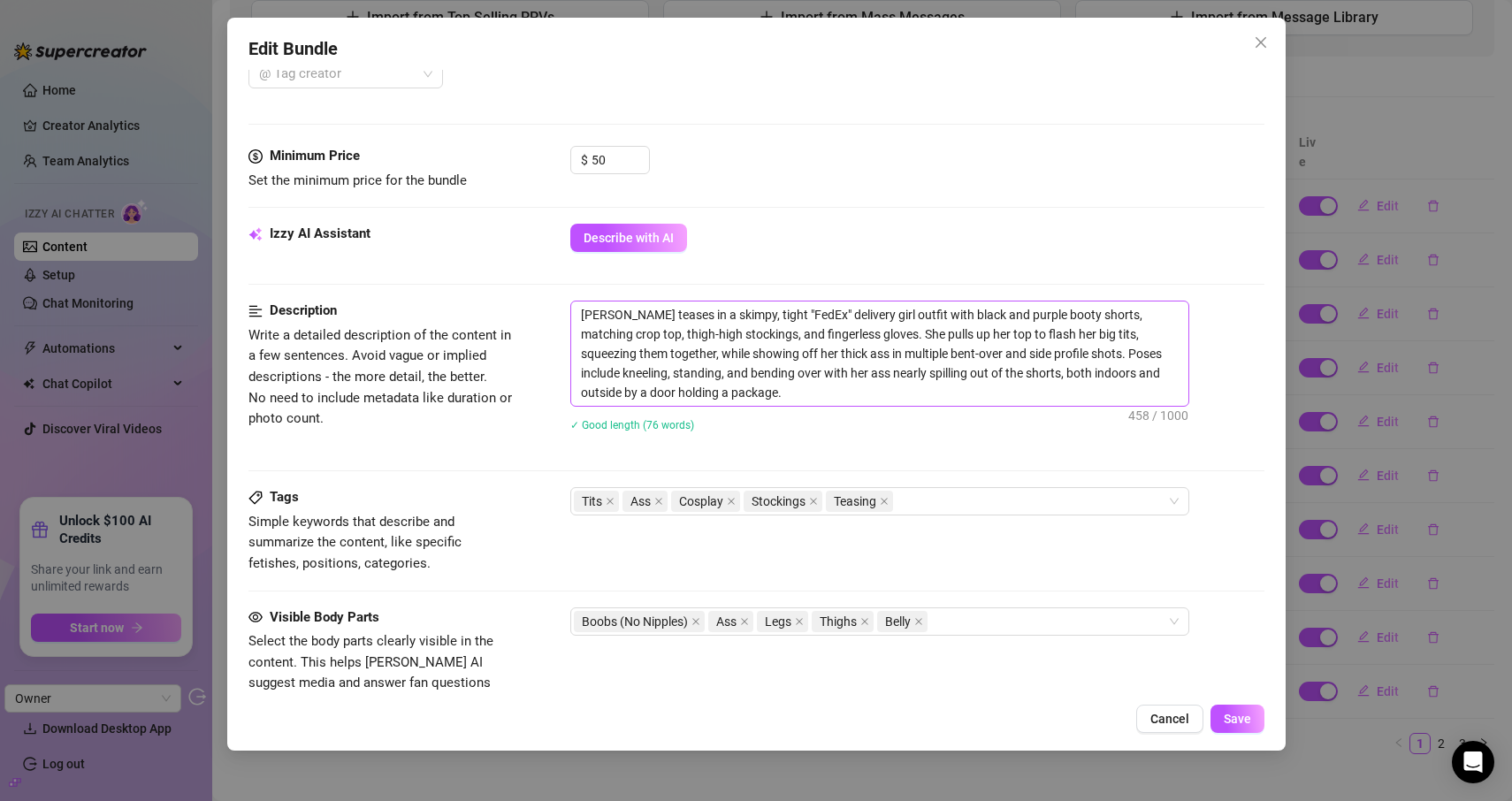
scroll to position [706, 0]
click at [1267, 38] on icon "close" at bounding box center [1262, 43] width 14 height 14
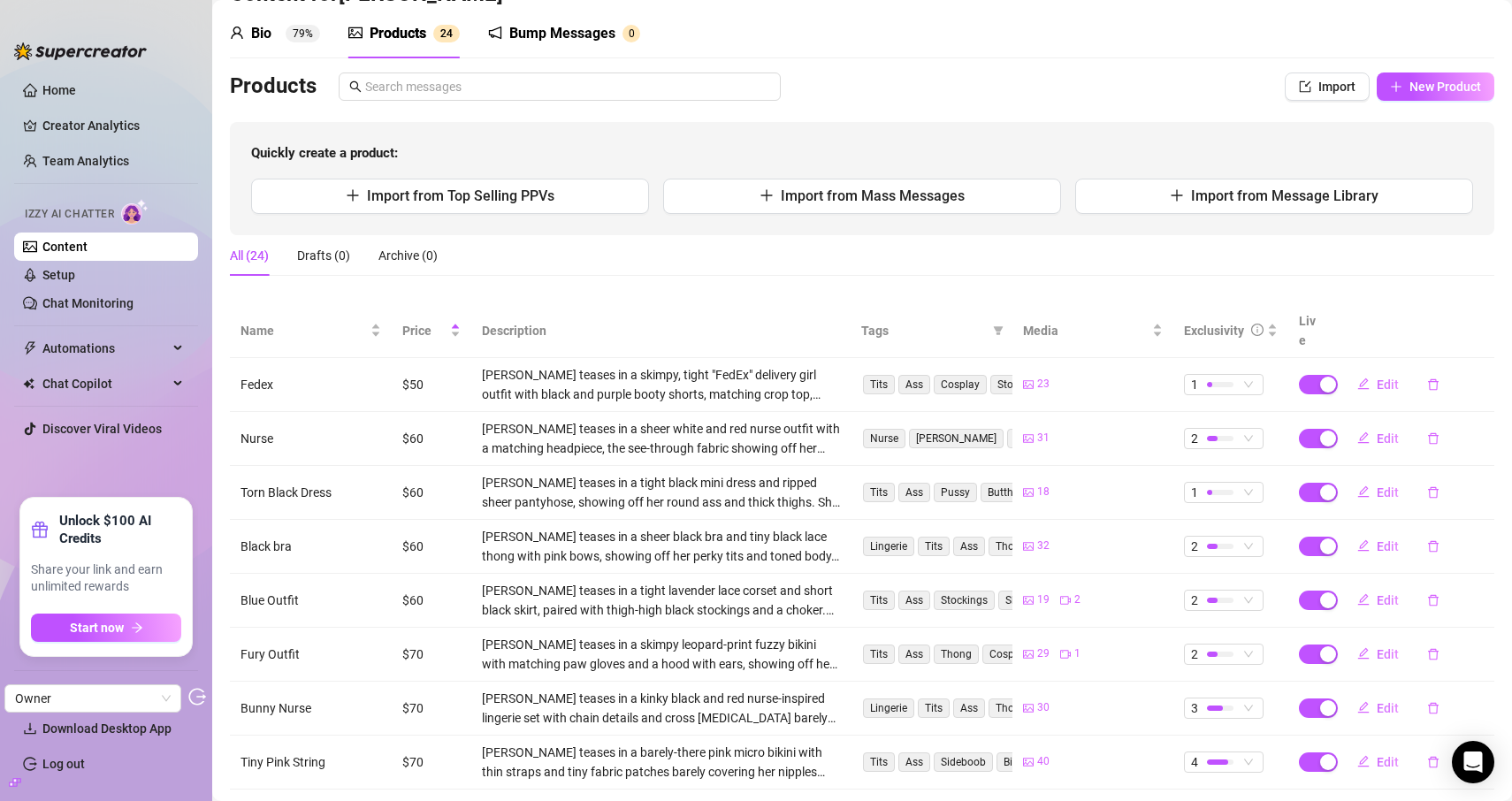
scroll to position [0, 0]
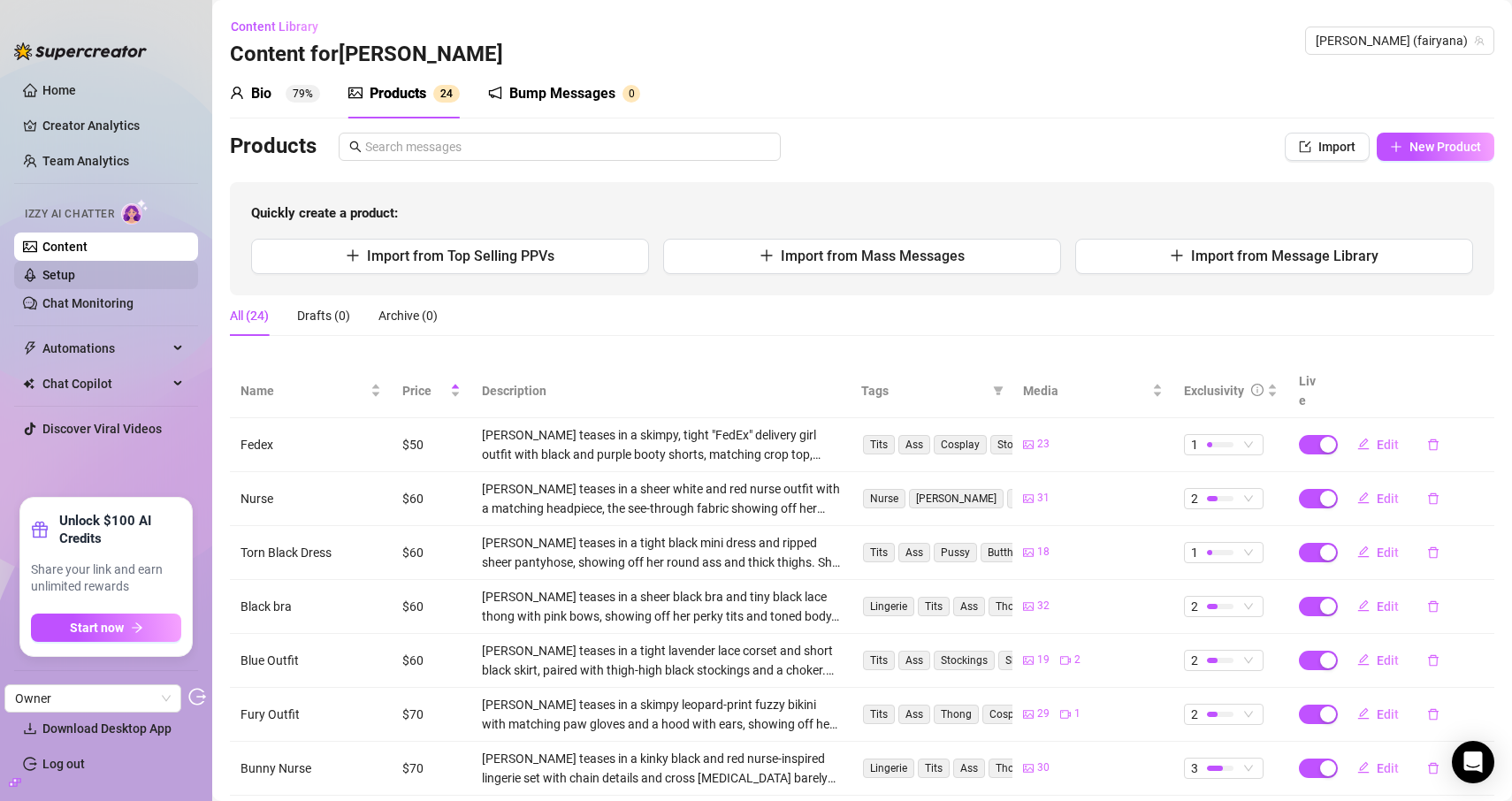
click at [75, 282] on link "Setup" at bounding box center [58, 275] width 33 height 14
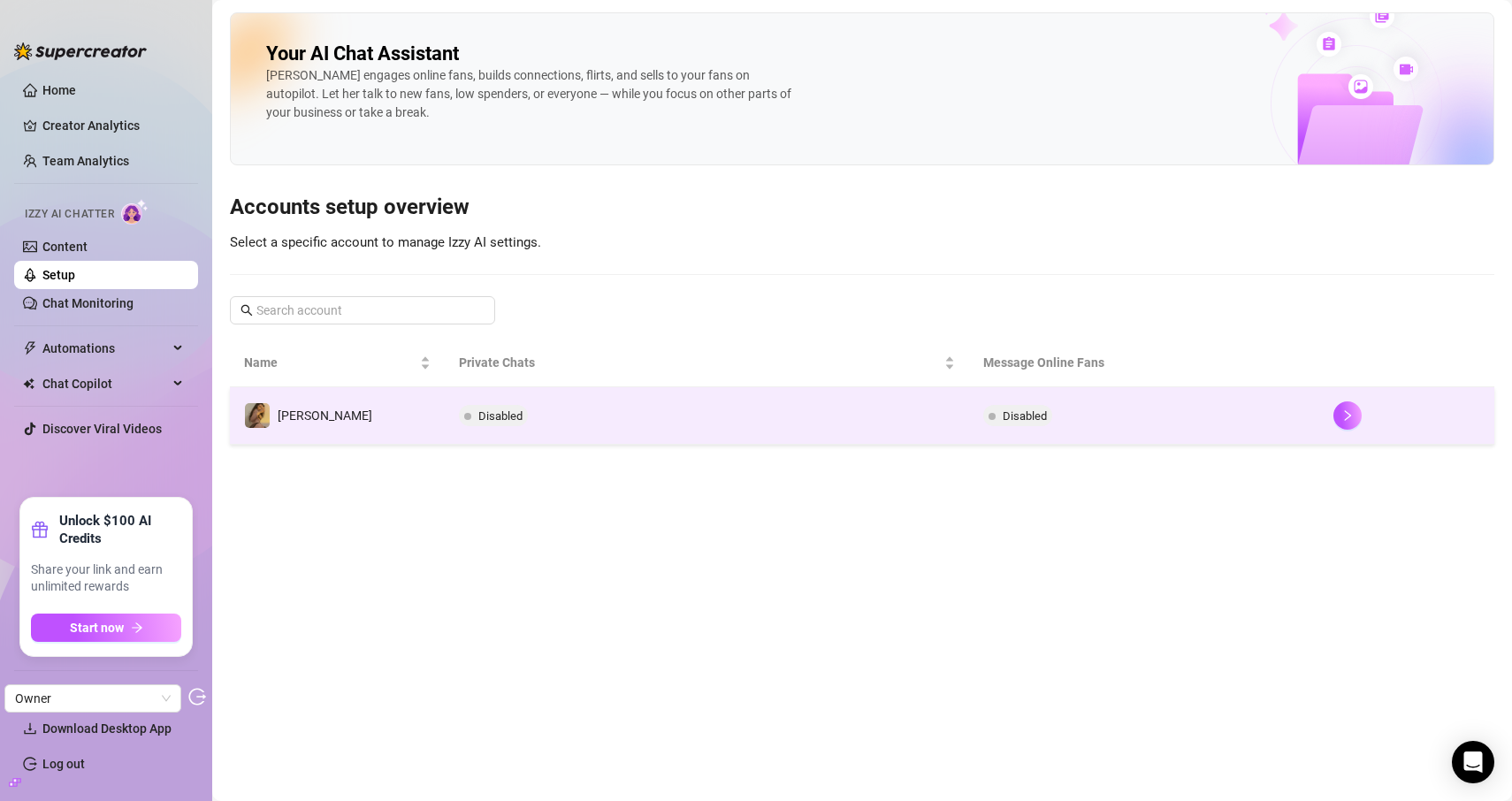
click at [402, 426] on td "[PERSON_NAME]" at bounding box center [337, 416] width 215 height 57
